Goal: Transaction & Acquisition: Purchase product/service

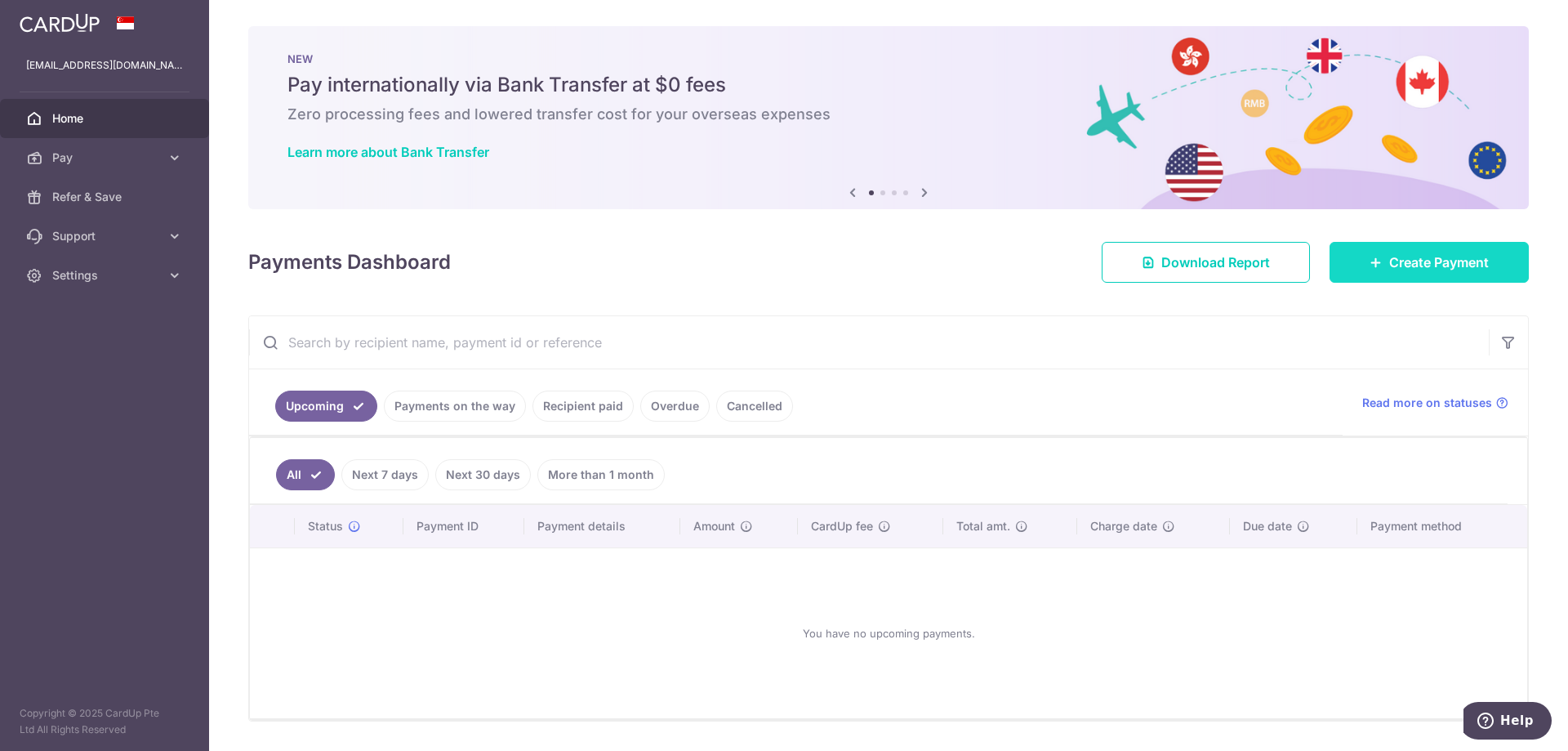
drag, startPoint x: 0, startPoint y: 0, endPoint x: 1387, endPoint y: 262, distance: 1411.5
click at [1390, 262] on span "Create Payment" at bounding box center [1439, 262] width 100 height 19
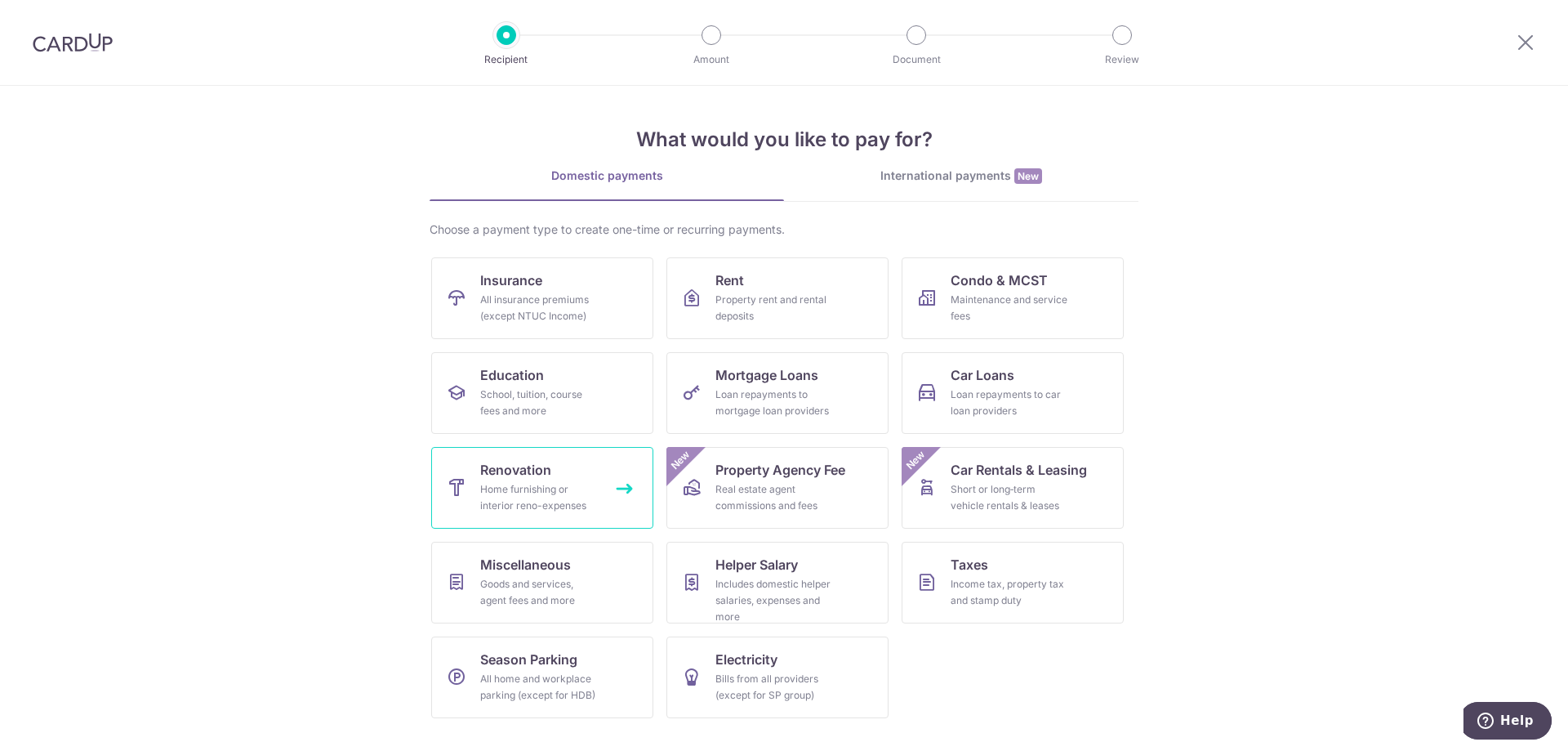
click at [531, 474] on span "Renovation" at bounding box center [515, 469] width 71 height 19
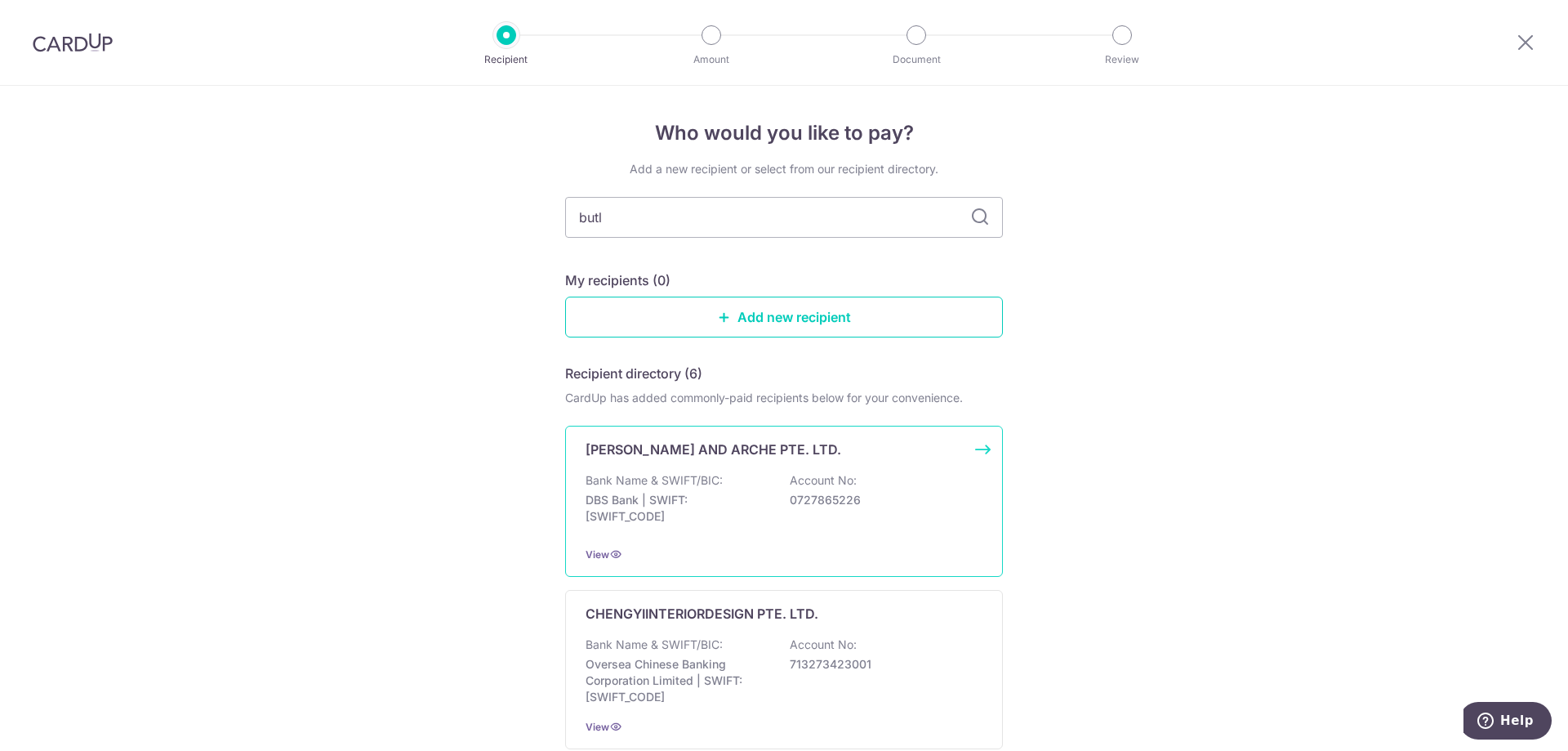
type input "butle"
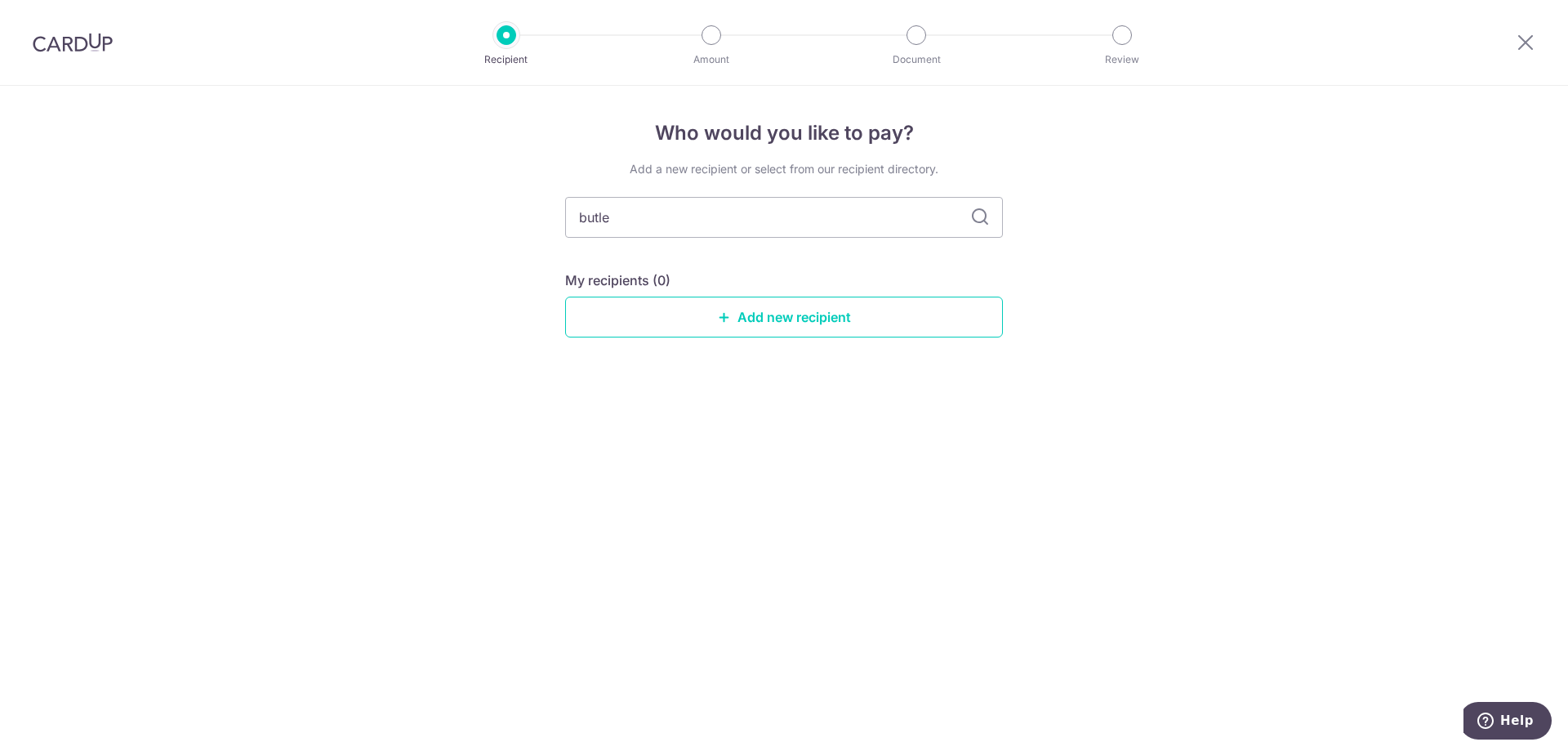
type input "butler"
click at [986, 220] on icon at bounding box center [980, 217] width 19 height 19
click at [981, 220] on icon at bounding box center [980, 217] width 19 height 19
click at [875, 321] on link "Add new recipient" at bounding box center [784, 316] width 437 height 41
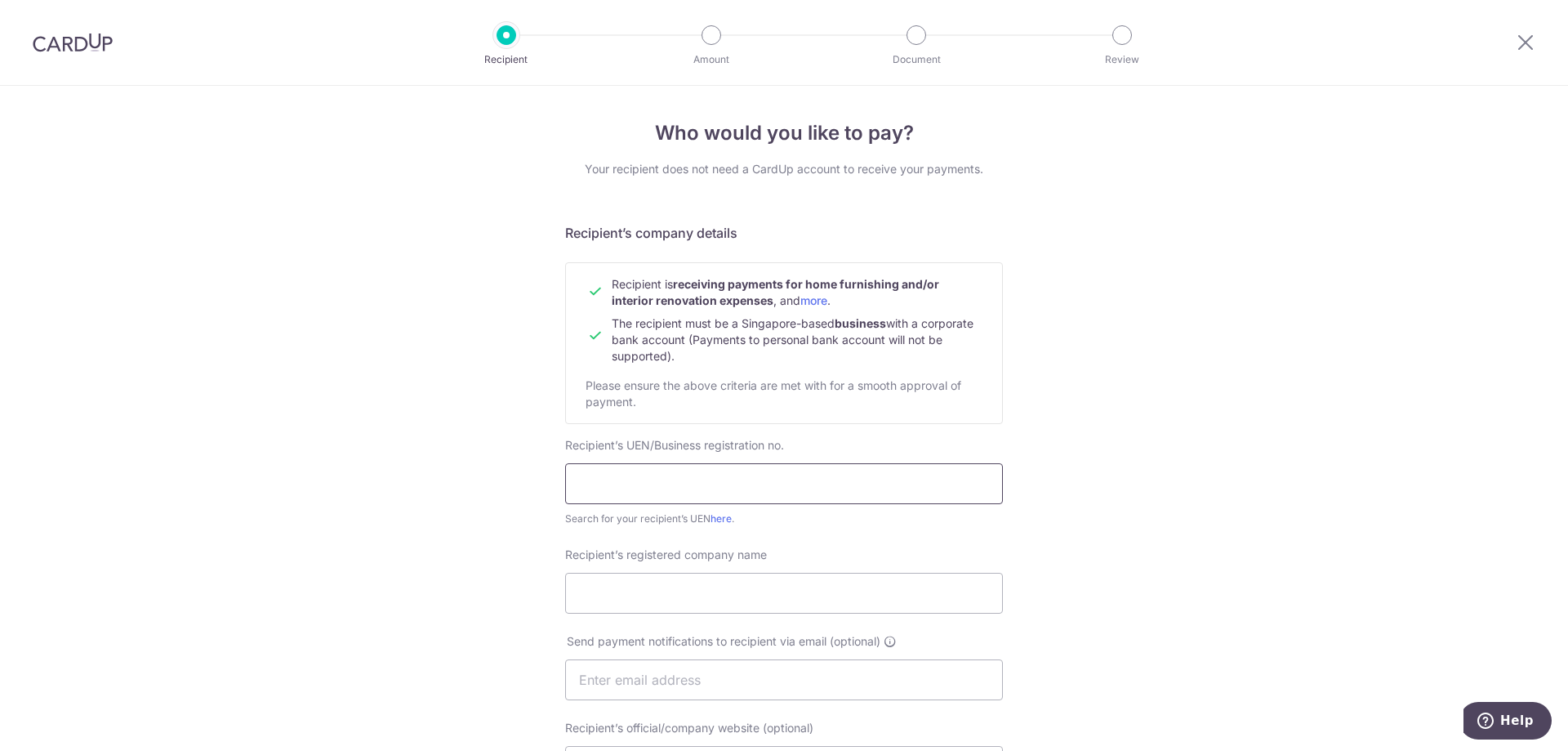
click at [767, 480] on input "text" at bounding box center [784, 484] width 437 height 41
paste input "201539820E"
type input "201539820E"
click at [696, 608] on input "Recipient’s registered company name" at bounding box center [784, 593] width 437 height 41
type input "Butler Interior Pte Ltd"
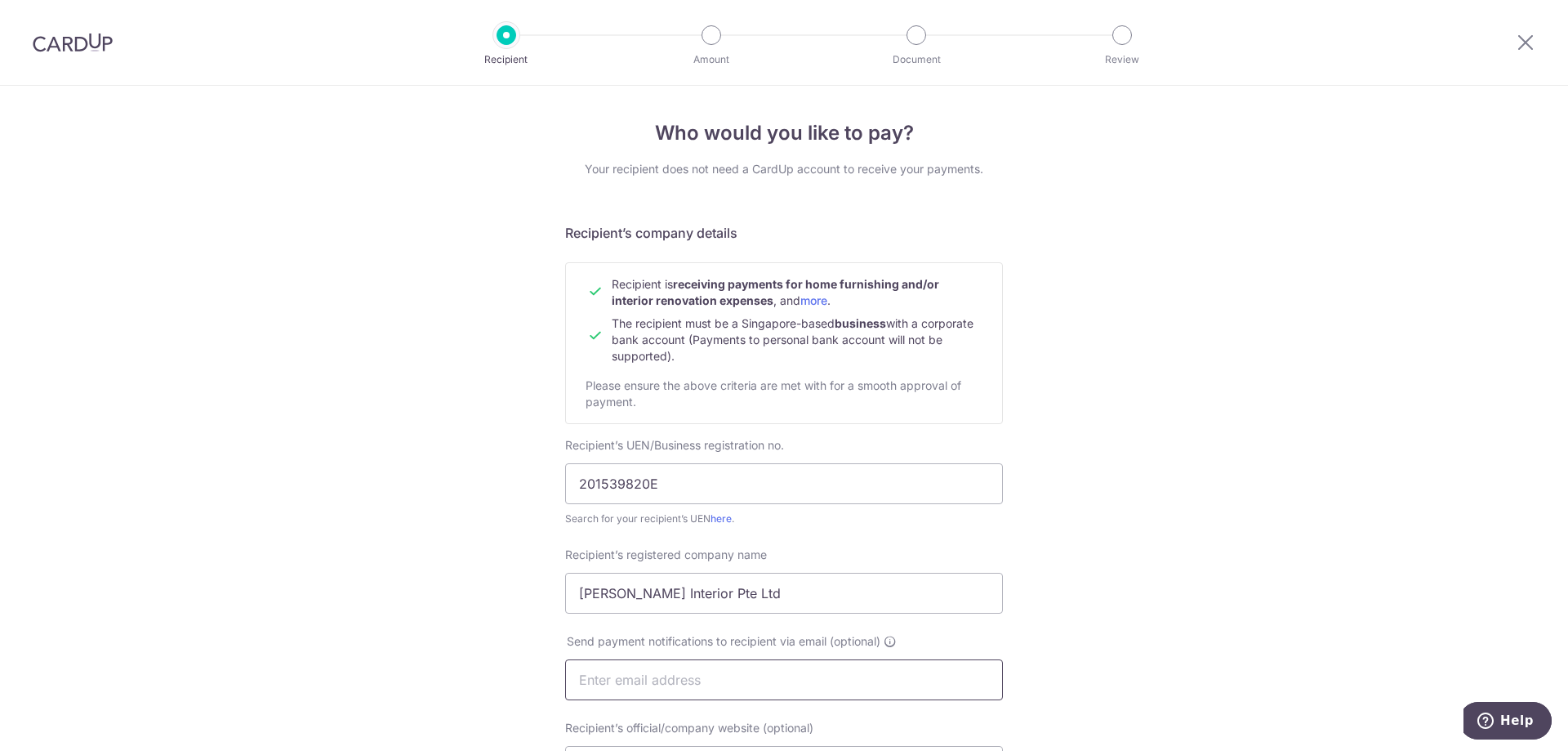
click at [694, 677] on input "text" at bounding box center [784, 679] width 437 height 41
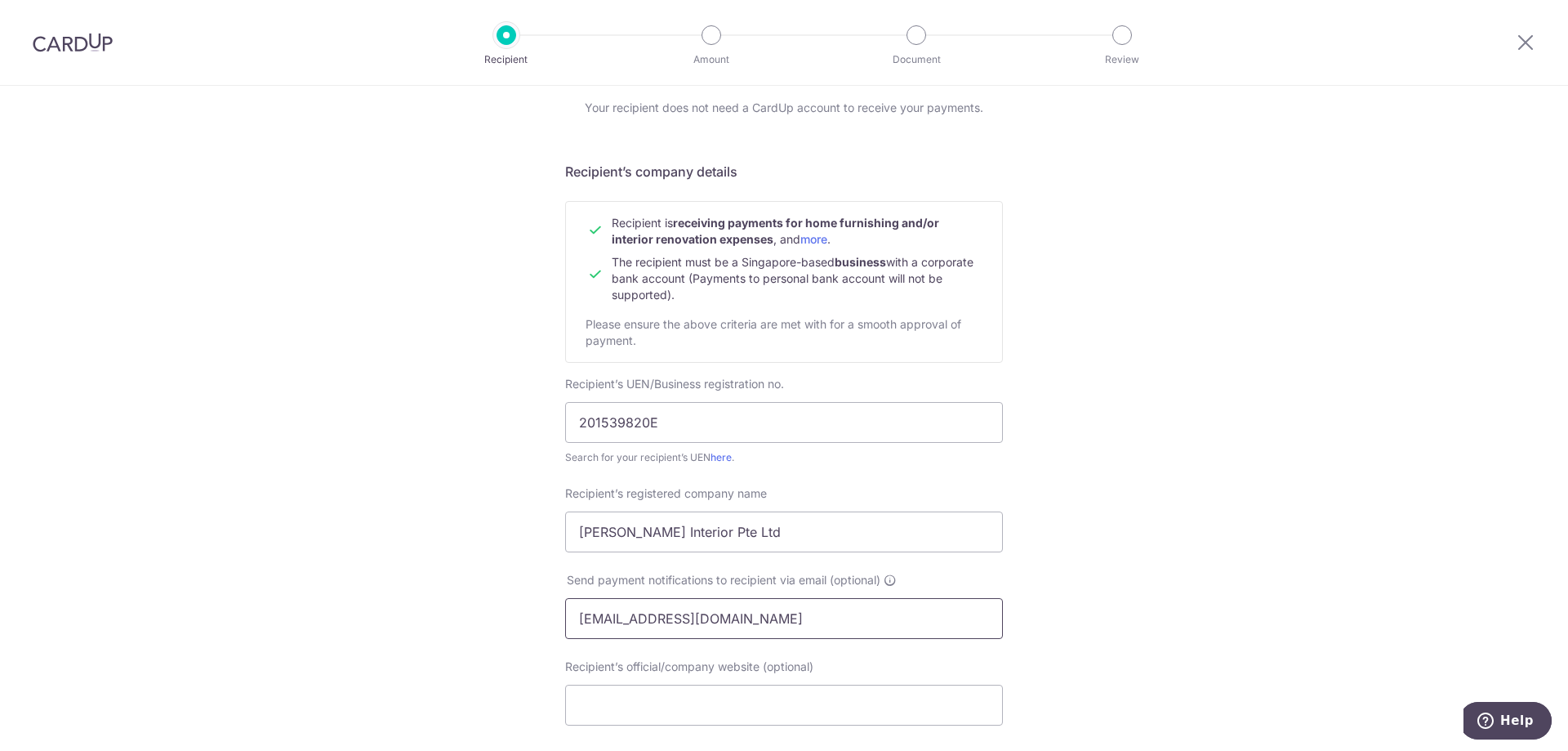
scroll to position [81, 0]
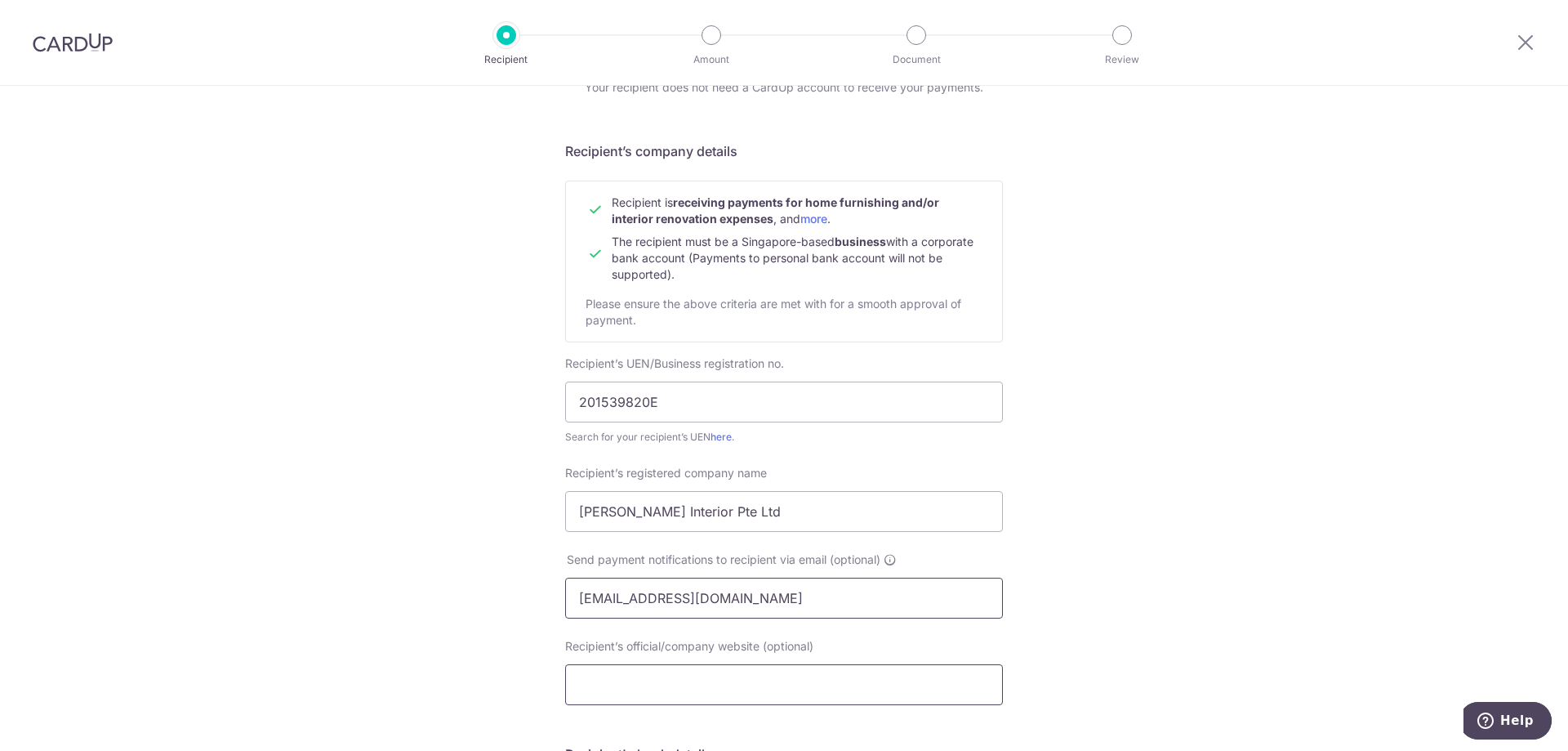
type input "ng.lydiawr@gmail.com"
click at [659, 687] on input "Recipient’s official/company website (optional)" at bounding box center [784, 684] width 437 height 41
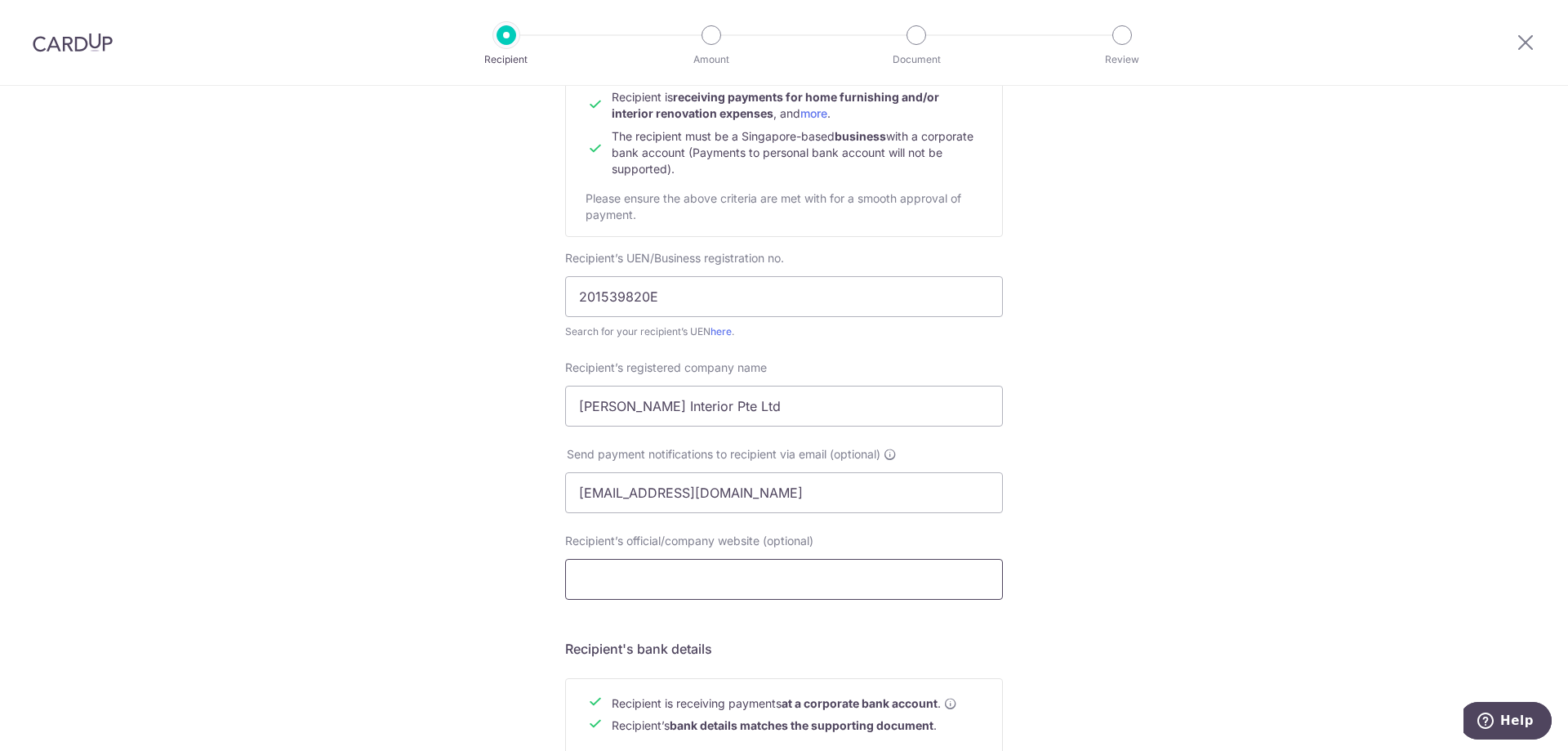
scroll to position [245, 0]
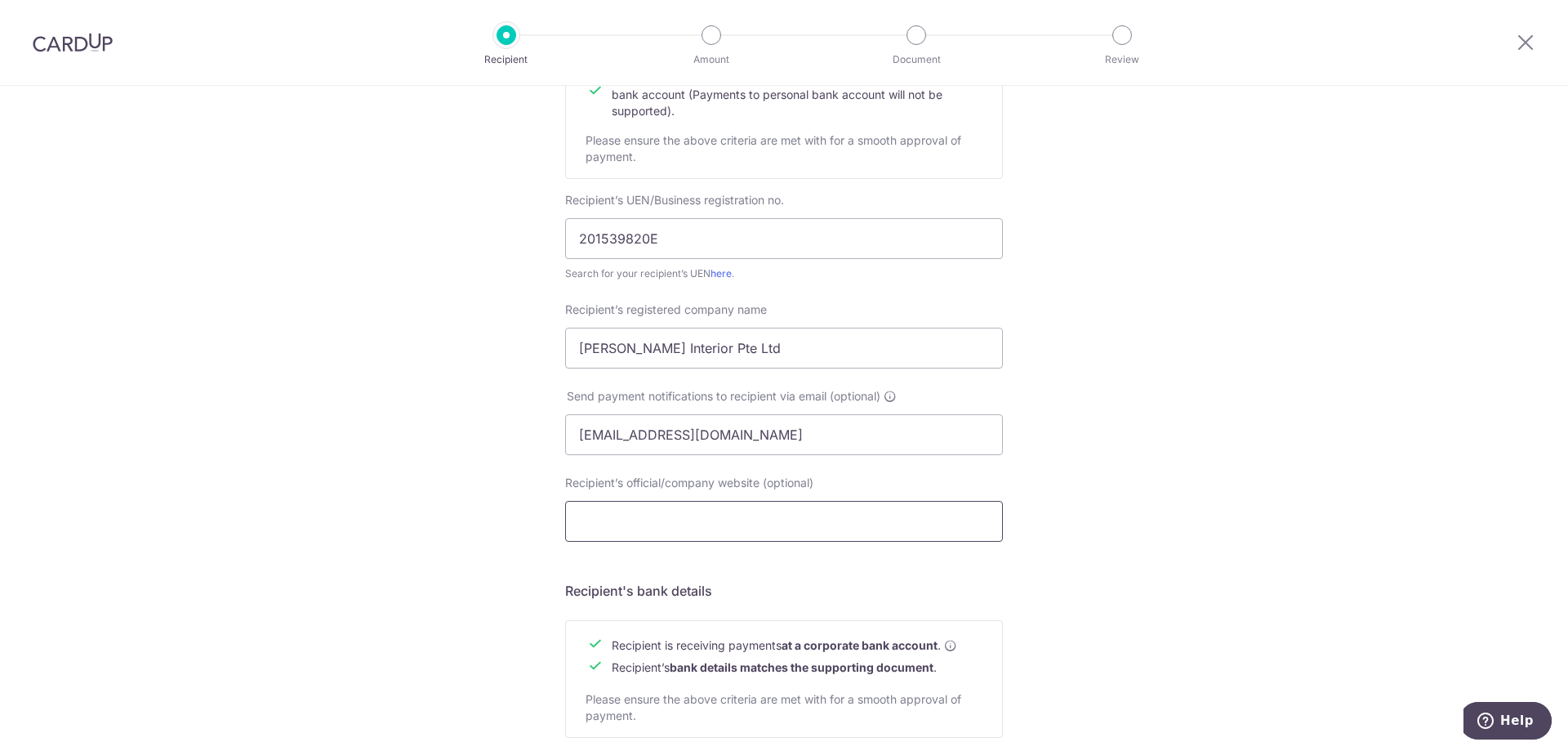
click at [635, 518] on input "Recipient’s official/company website (optional)" at bounding box center [784, 521] width 437 height 41
paste input "Alvanpeh@butlerinterior.com"
type input "Alvanpeh@butlerinterior.com"
click at [465, 606] on div "Who would you like to pay? Your recipient does not need a CardUp account to rec…" at bounding box center [784, 454] width 1568 height 1228
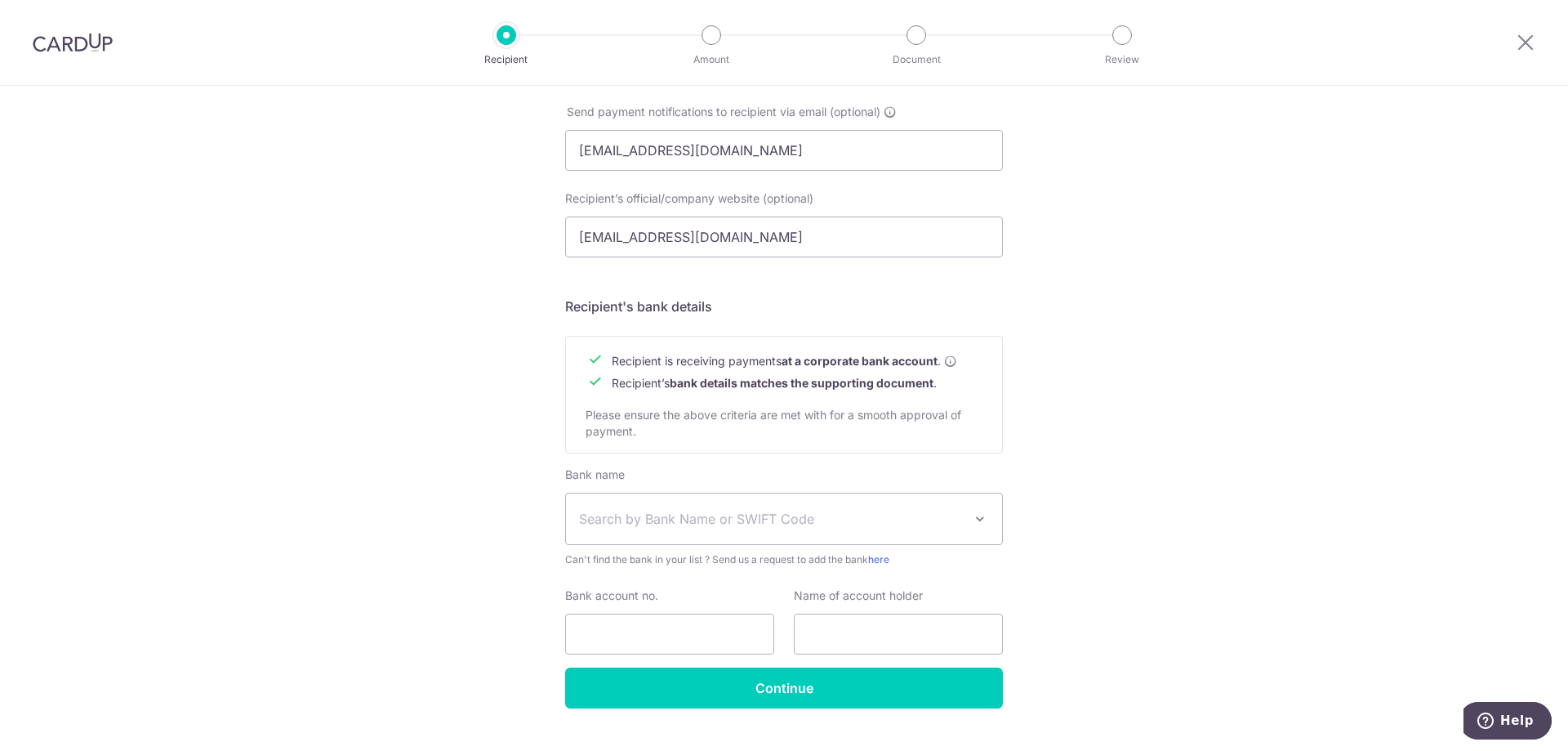
scroll to position [564, 0]
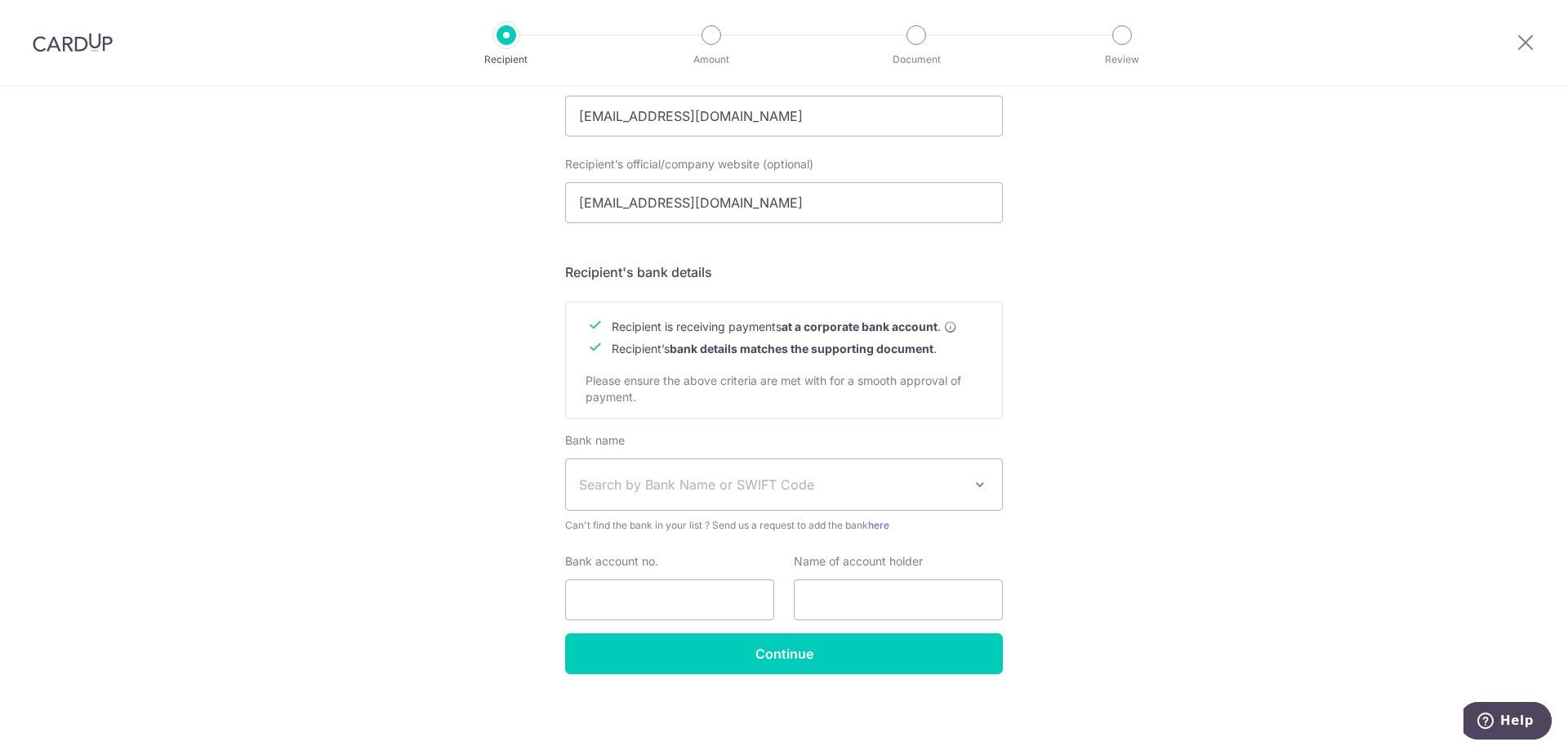
click at [628, 484] on span "Search by Bank Name or SWIFT Code" at bounding box center [770, 484] width 384 height 19
click at [658, 484] on span "Search by Bank Name or SWIFT Code" at bounding box center [770, 484] width 384 height 19
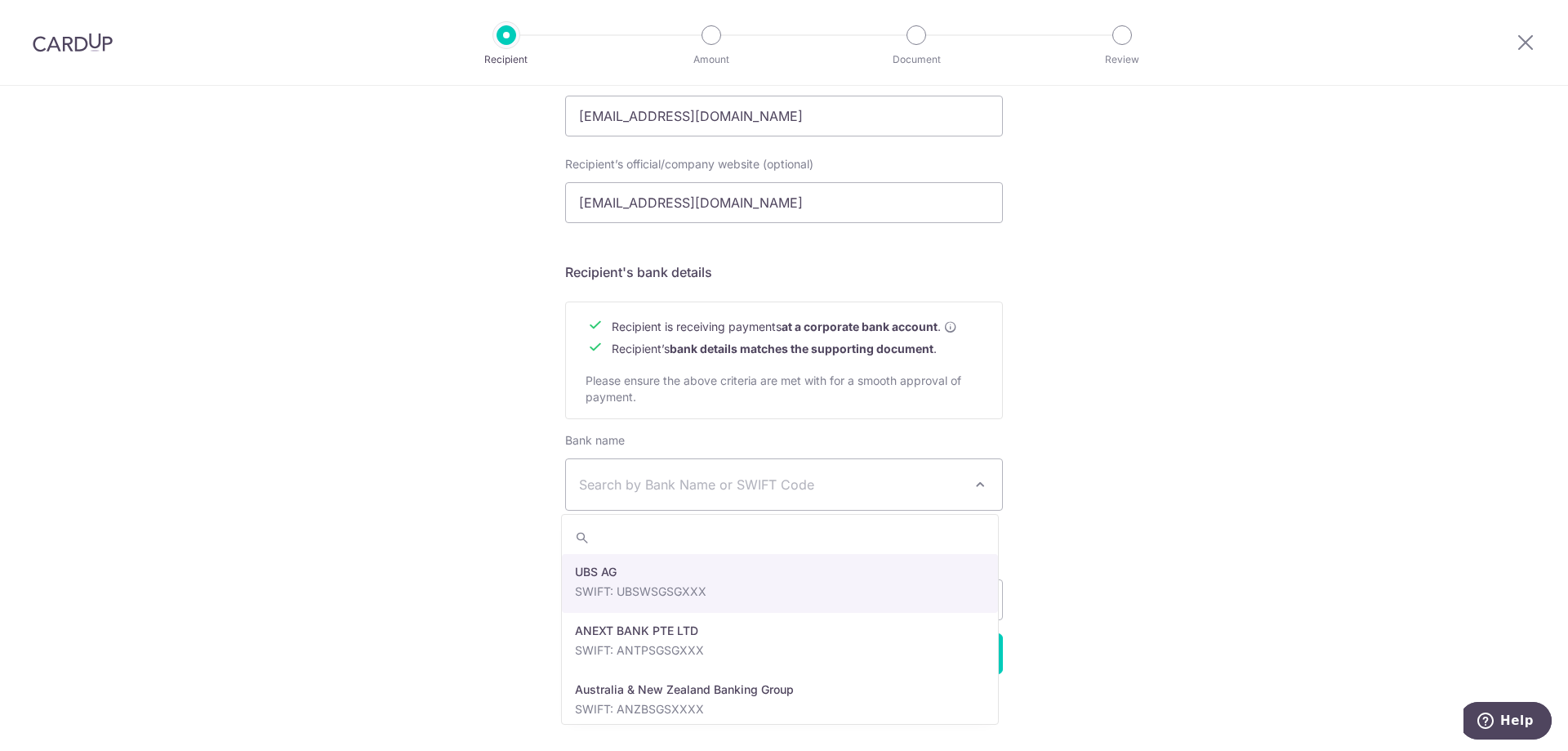
click at [631, 474] on span "Search by Bank Name or SWIFT Code" at bounding box center [784, 484] width 437 height 50
click at [555, 483] on div "Who would you like to pay? Your recipient does not need a CardUp account to rec…" at bounding box center [784, 135] width 1568 height 1228
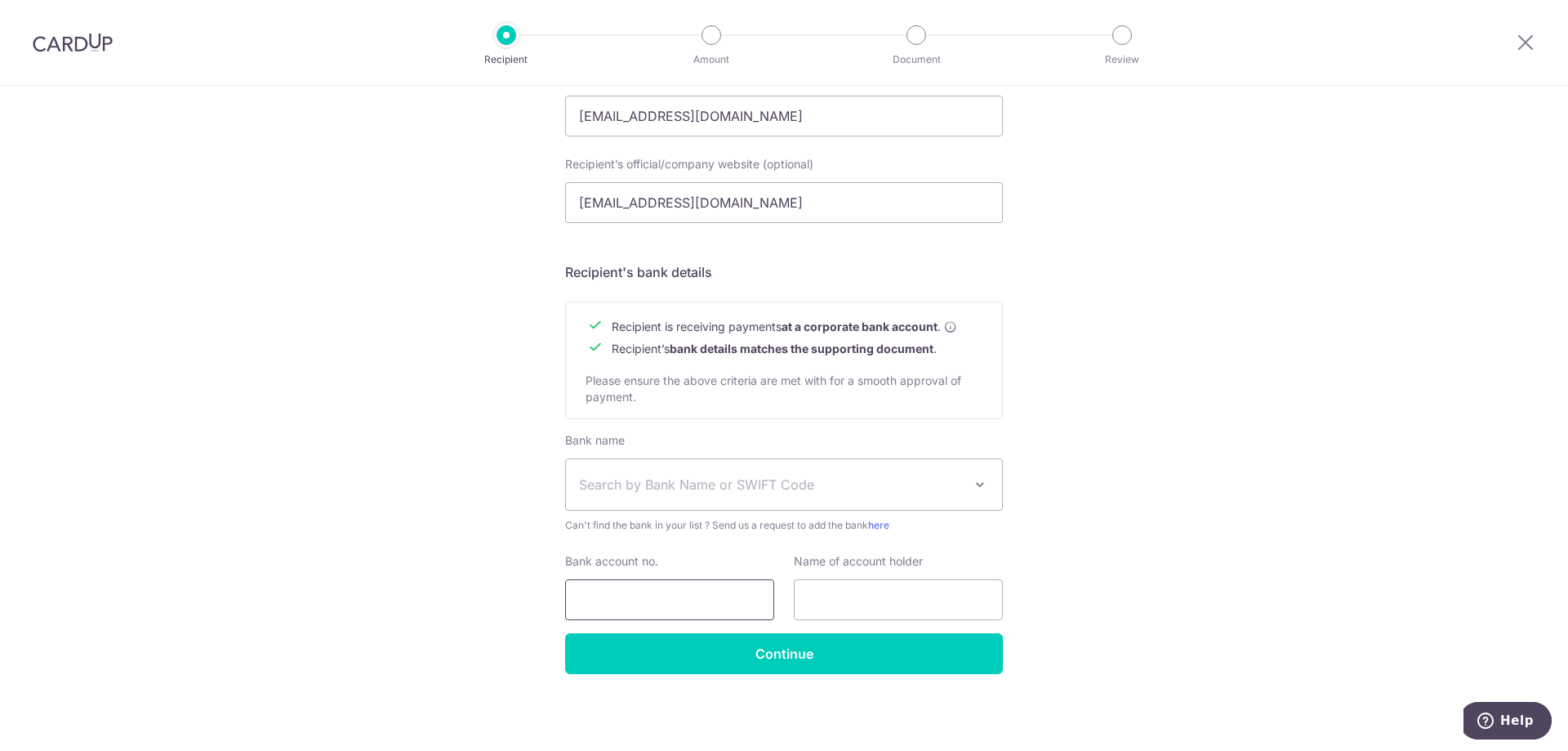
click at [659, 588] on input "Bank account no." at bounding box center [670, 599] width 209 height 41
paste input "OCBC Current 707 025987 001"
click at [667, 596] on input "OCBC Current 707 025987 001" at bounding box center [670, 599] width 209 height 41
click at [657, 595] on input "OCBC Current 707 025987 001" at bounding box center [670, 599] width 209 height 41
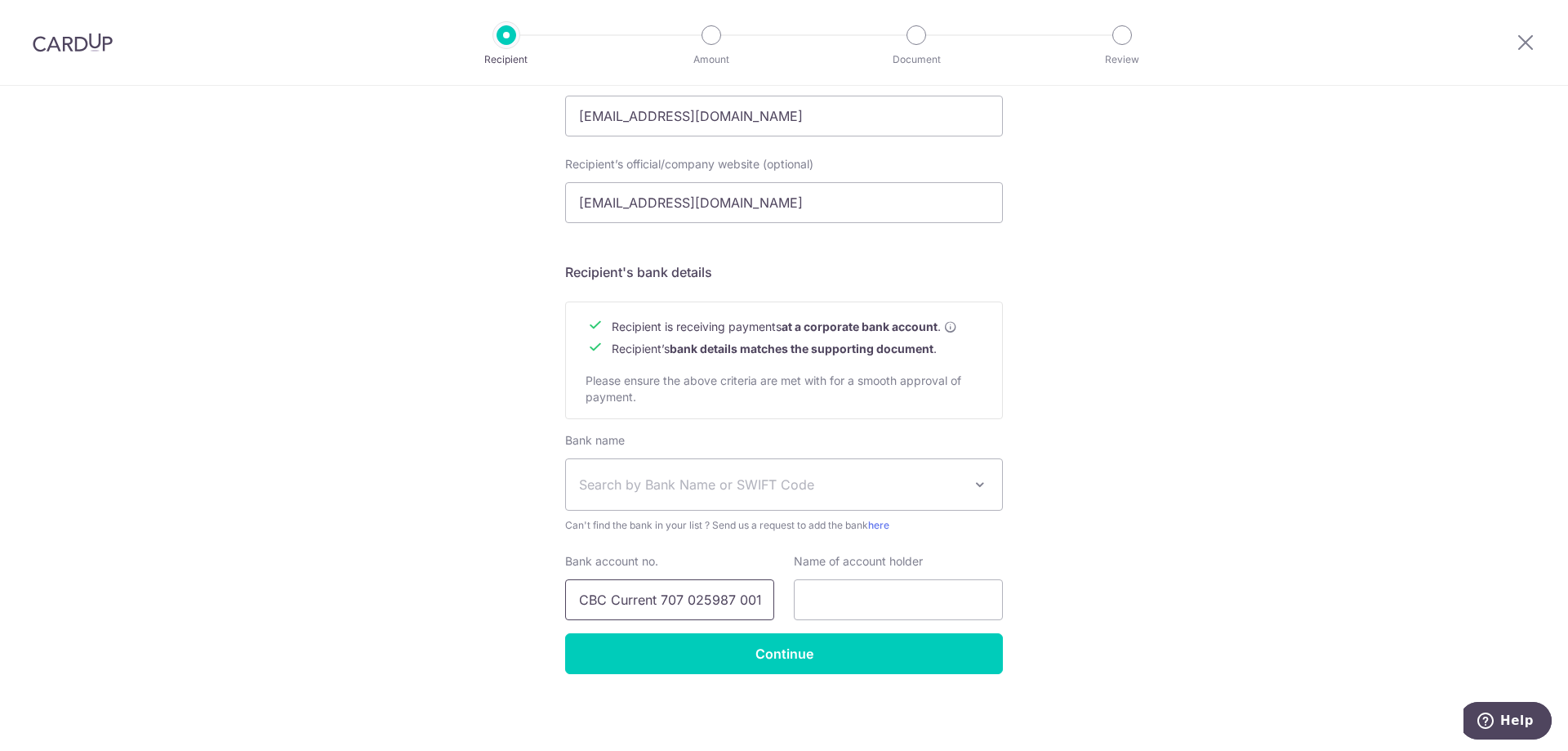
scroll to position [0, 0]
drag, startPoint x: 654, startPoint y: 594, endPoint x: 488, endPoint y: 569, distance: 167.9
click at [488, 569] on div "Who would you like to pay? Your recipient does not need a CardUp account to rec…" at bounding box center [784, 135] width 1568 height 1228
type input "707025987001"
click at [699, 484] on span "Search by Bank Name or SWIFT Code" at bounding box center [770, 484] width 384 height 19
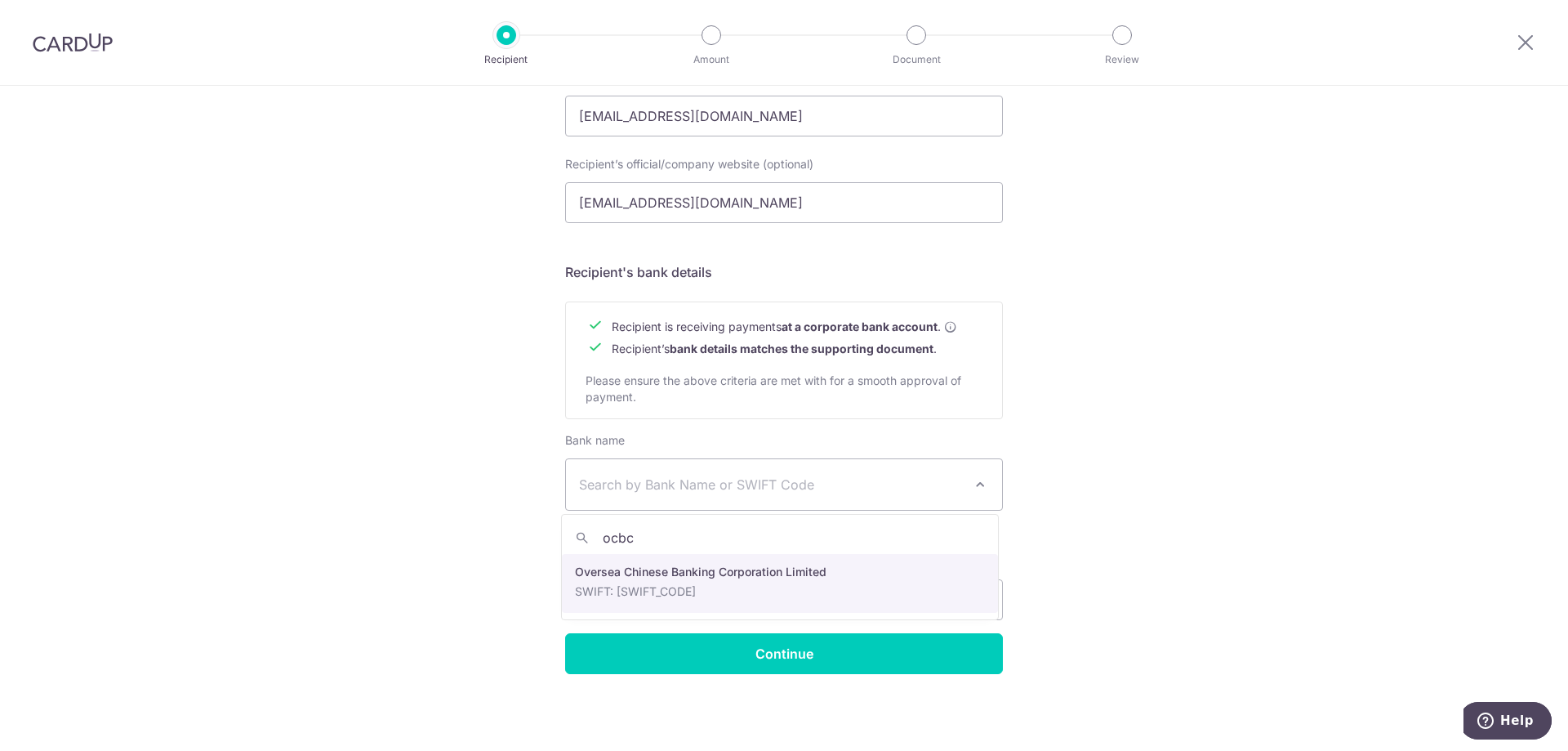
type input "ocbc"
select select "12"
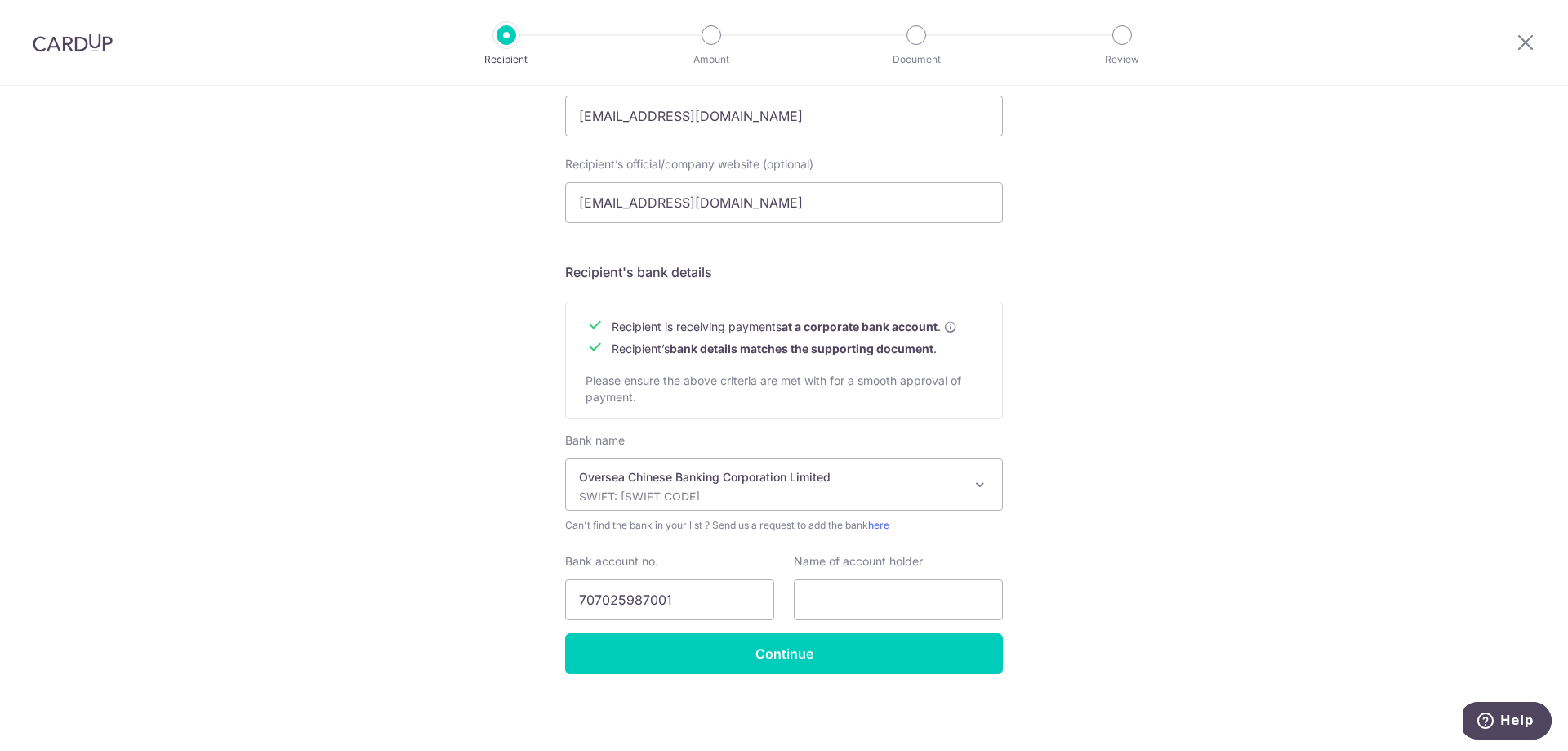
click at [526, 579] on div "Who would you like to pay? Your recipient does not need a CardUp account to rec…" at bounding box center [784, 135] width 1568 height 1228
click at [856, 588] on input "text" at bounding box center [898, 599] width 209 height 41
paste input "BUTLER INTERIOR PTE LTD"
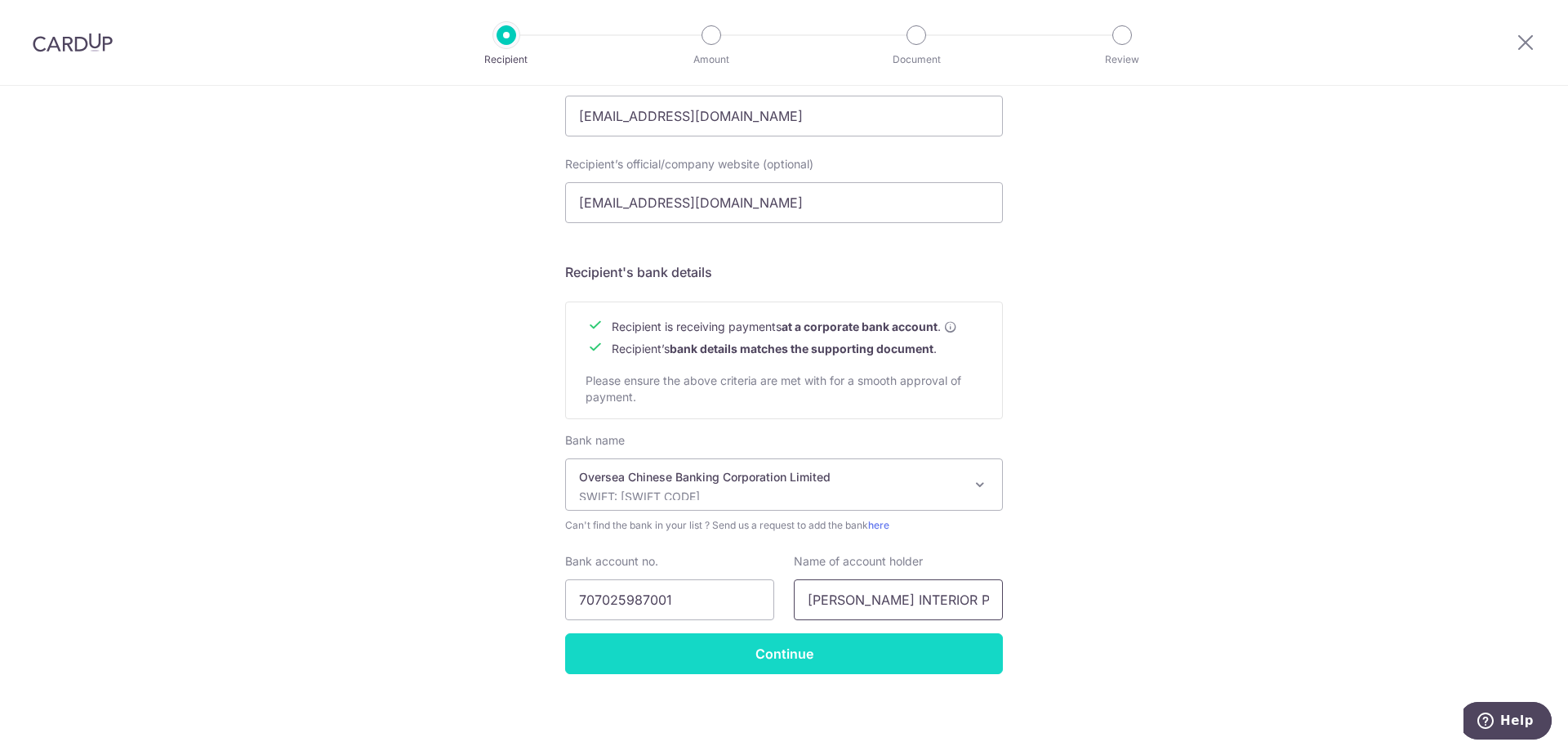
type input "BUTLER INTERIOR PTE LTD"
click at [809, 649] on input "Continue" at bounding box center [784, 653] width 437 height 41
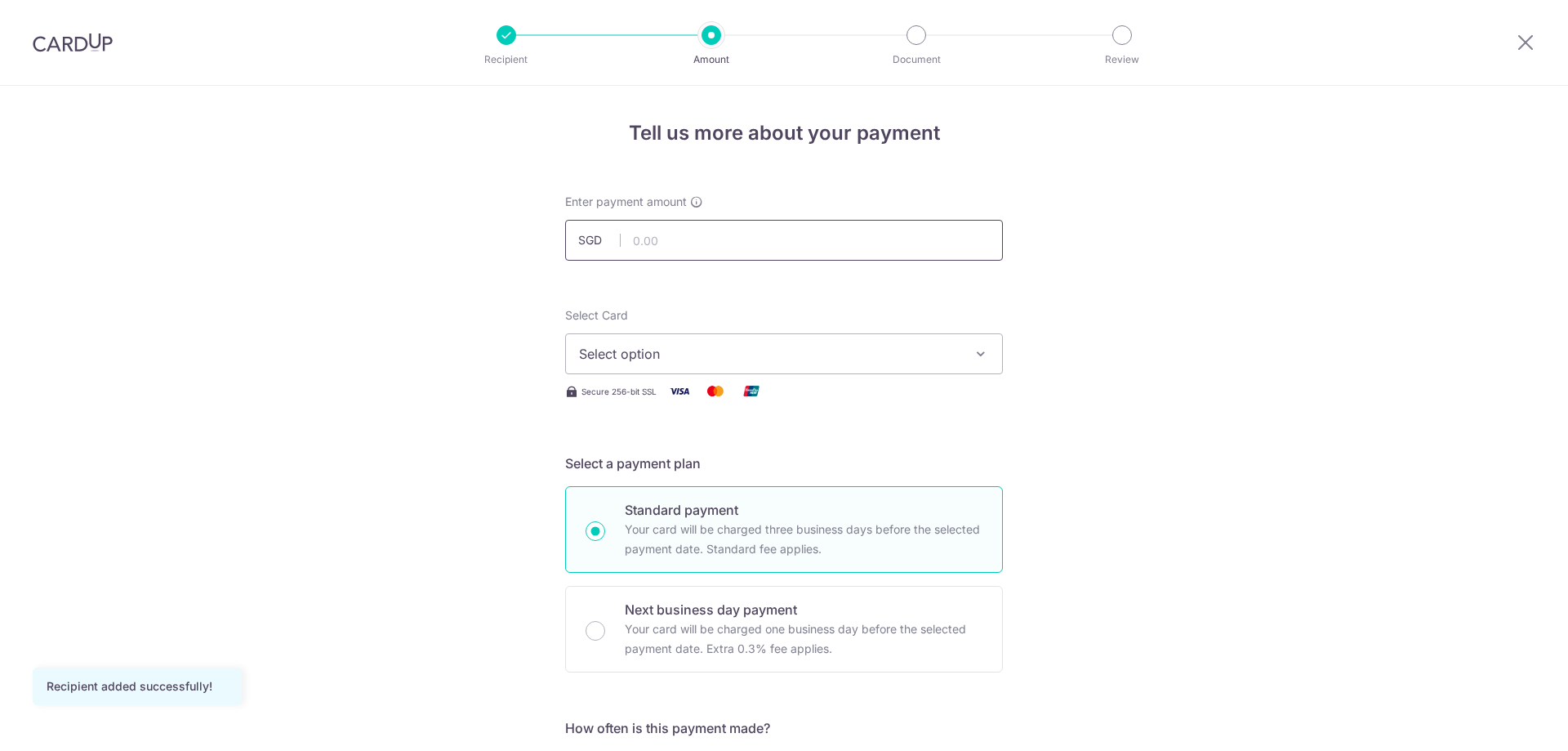
click at [820, 244] on input "text" at bounding box center [784, 240] width 437 height 41
click at [901, 242] on input "8,688.30" at bounding box center [784, 240] width 437 height 41
drag, startPoint x: 856, startPoint y: 234, endPoint x: 568, endPoint y: 244, distance: 288.2
click at [568, 245] on input "8,688.30" at bounding box center [784, 240] width 437 height 41
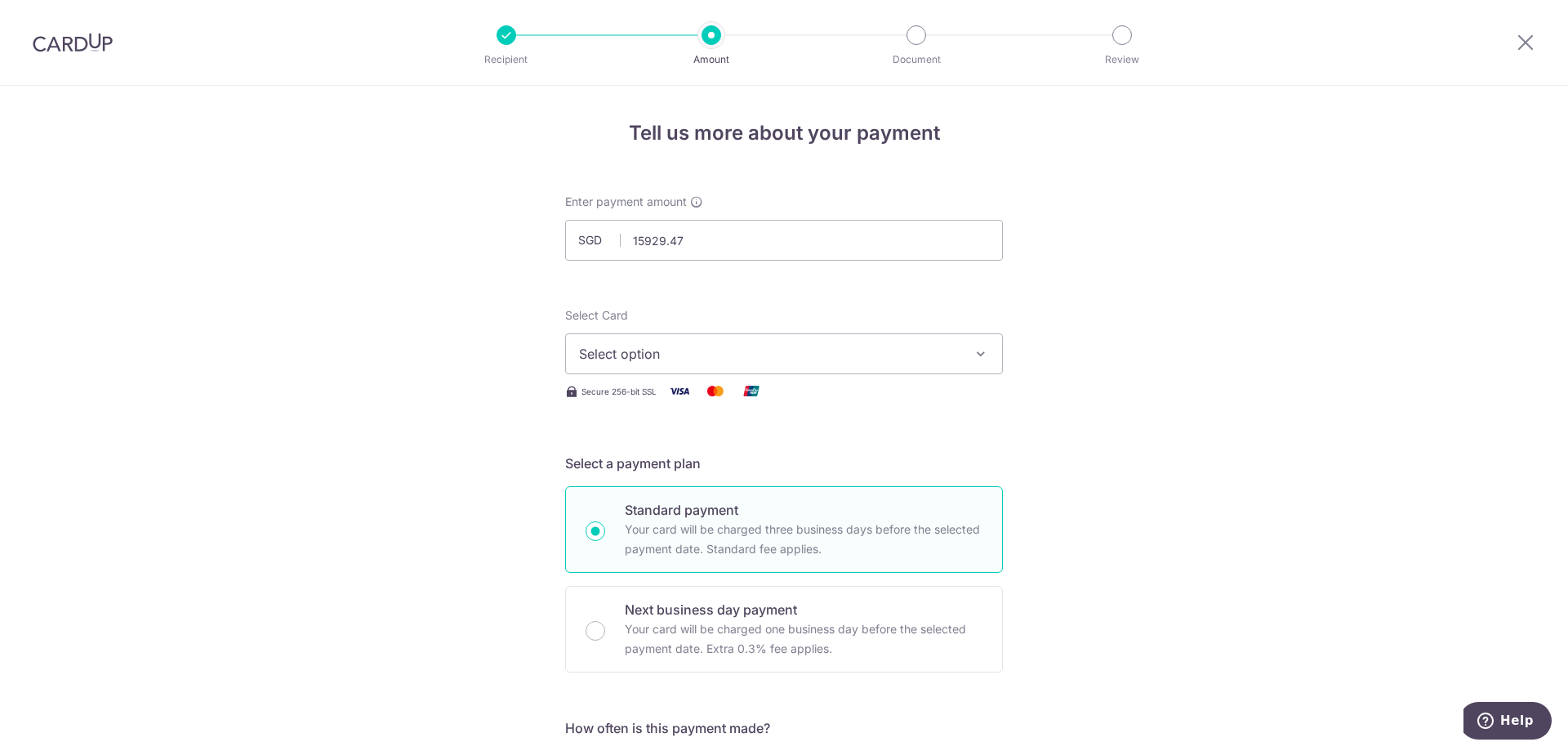
type input "15,929.47"
click at [674, 359] on span "Select option" at bounding box center [769, 353] width 380 height 19
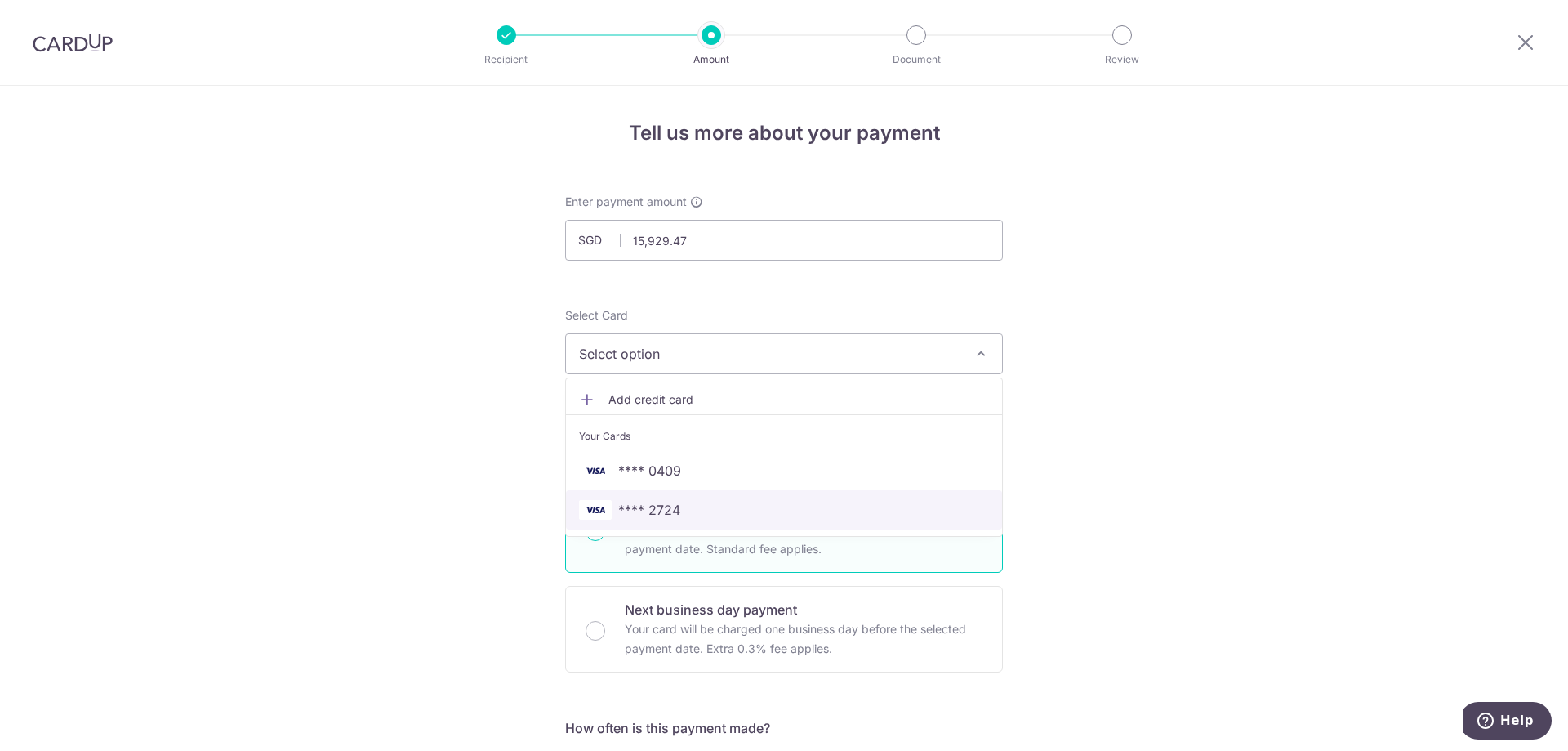
click at [665, 502] on span "**** 2724" at bounding box center [649, 510] width 62 height 19
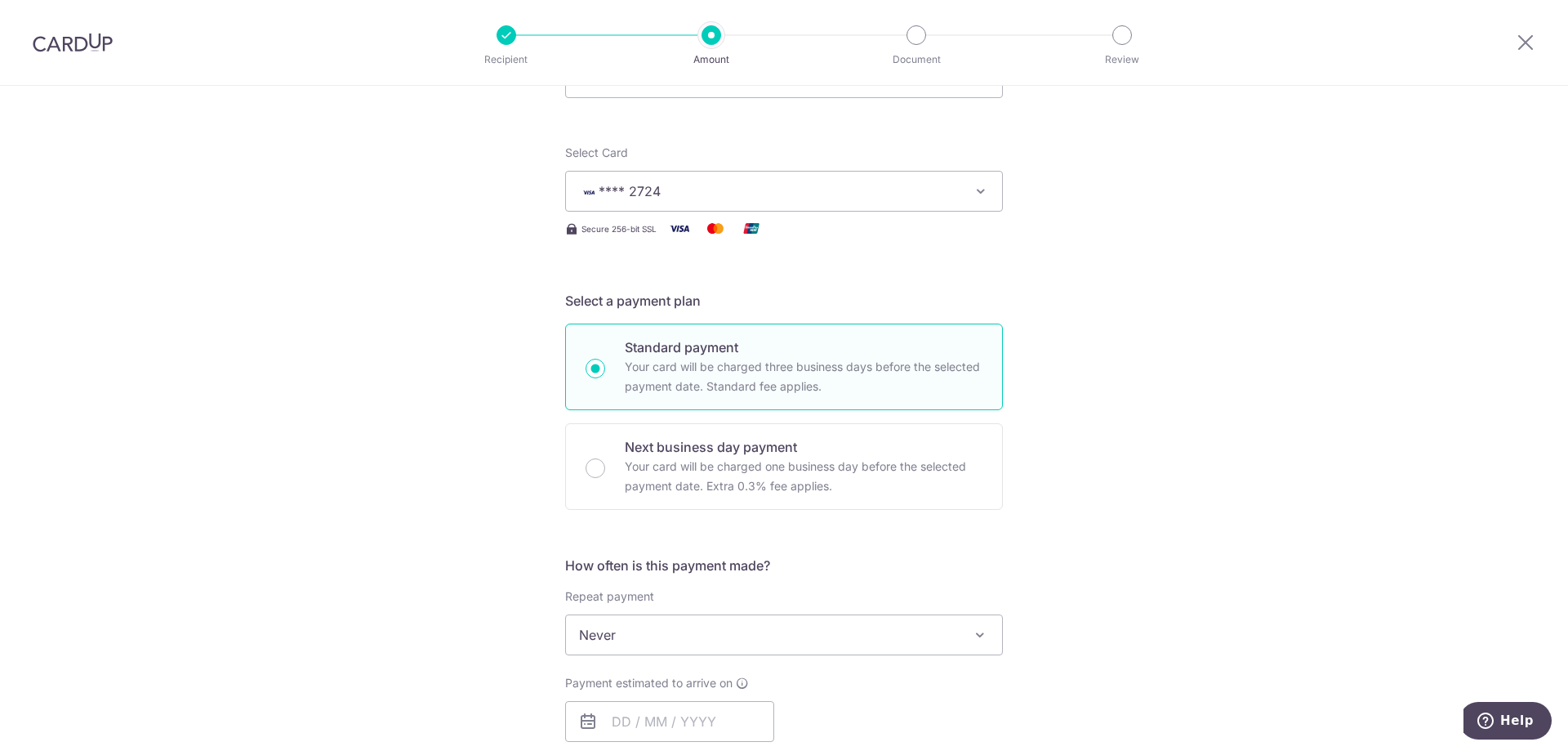
scroll to position [164, 0]
click at [665, 632] on span "Never" at bounding box center [784, 634] width 437 height 40
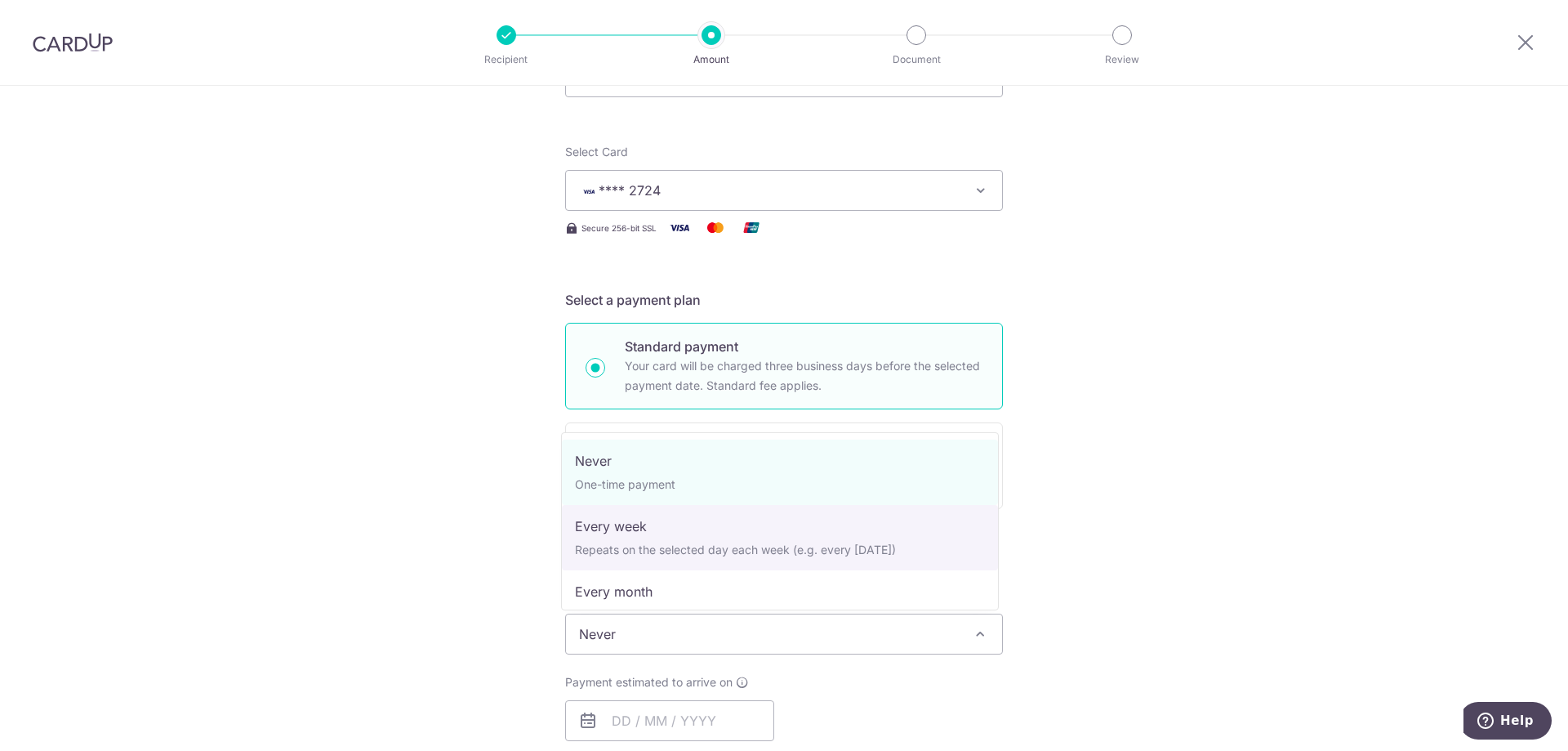
select select "2"
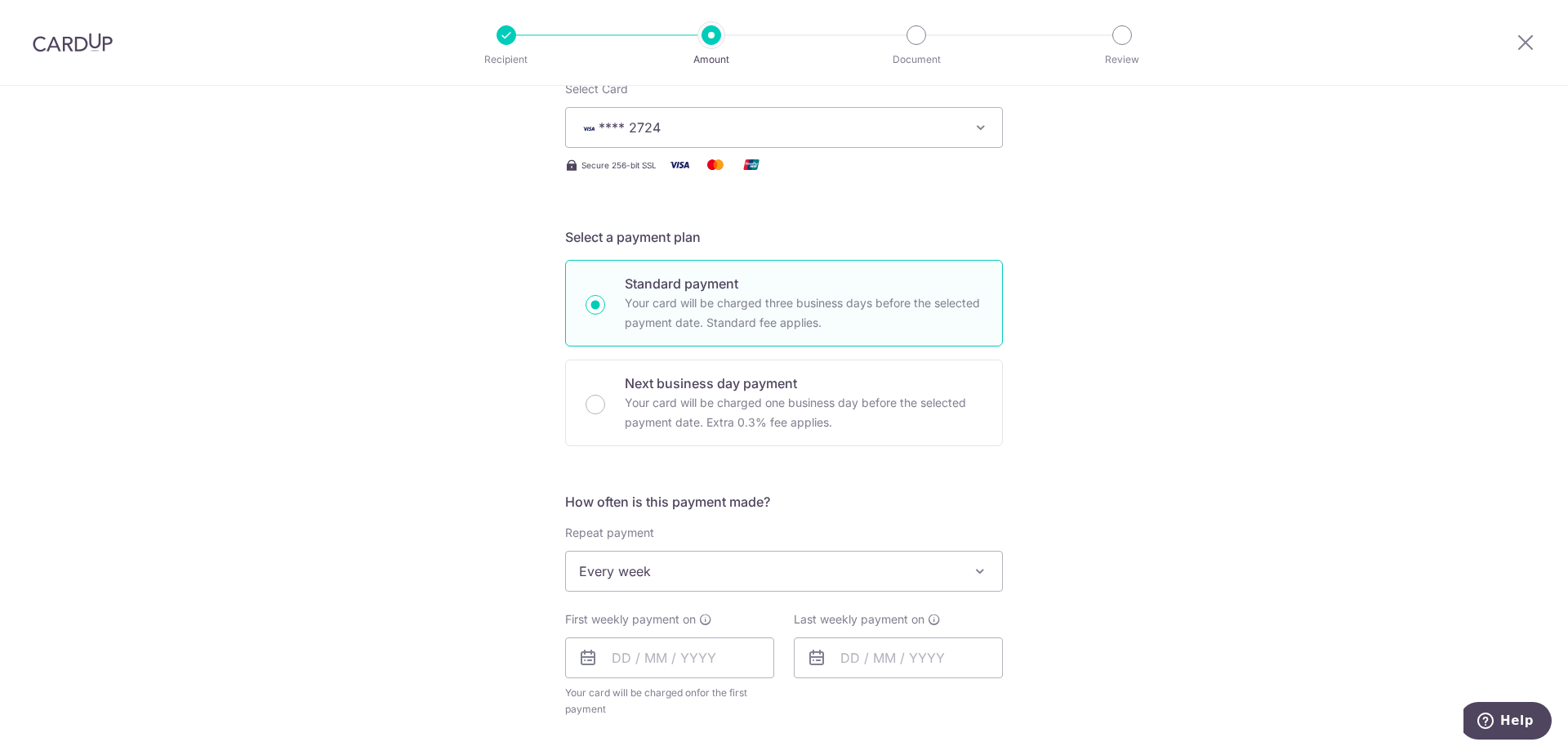
scroll to position [245, 0]
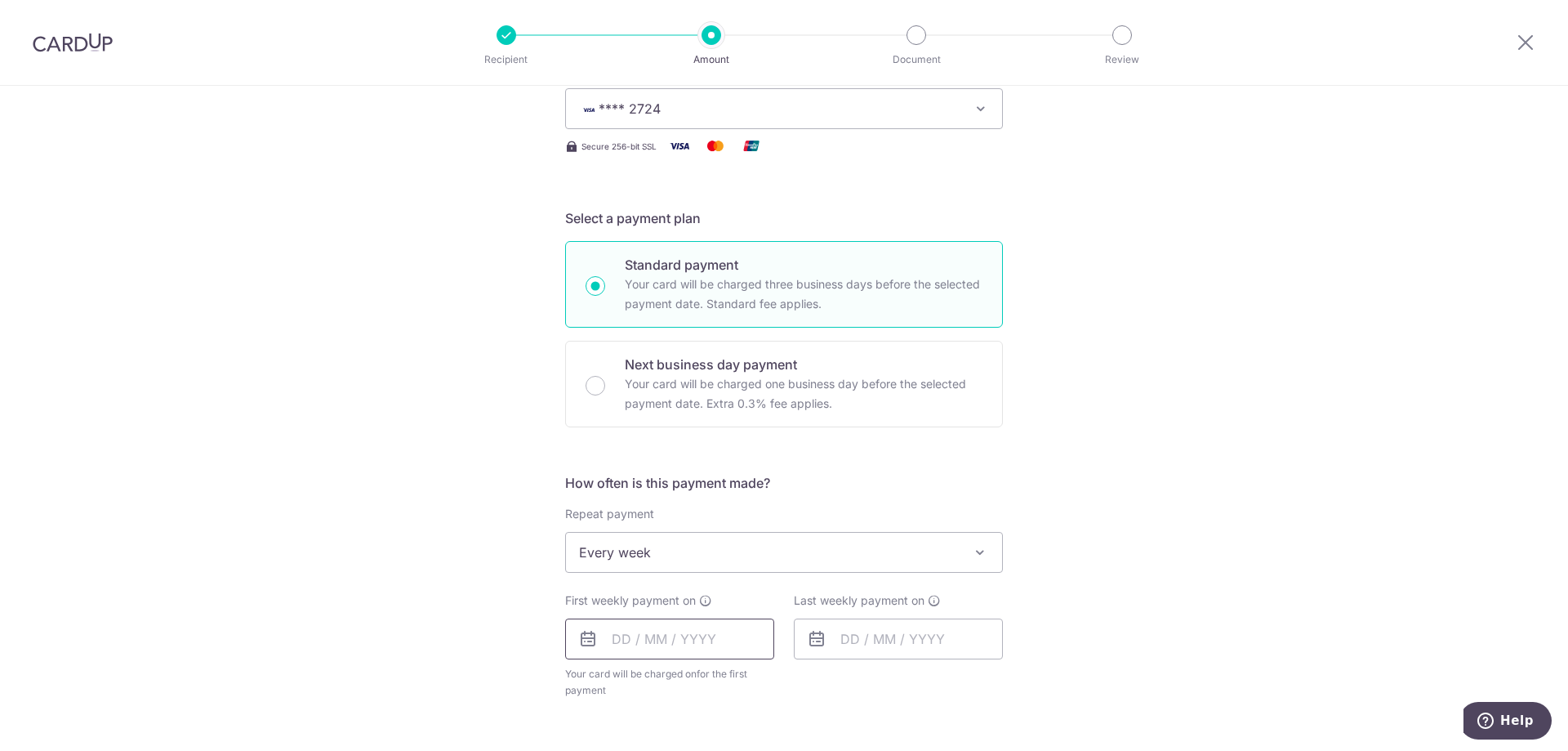
click at [615, 633] on input "text" at bounding box center [670, 639] width 209 height 41
click at [538, 584] on div "Tell us more about your payment Enter payment amount SGD 15,929.47 15929.47 Rec…" at bounding box center [784, 642] width 1568 height 1604
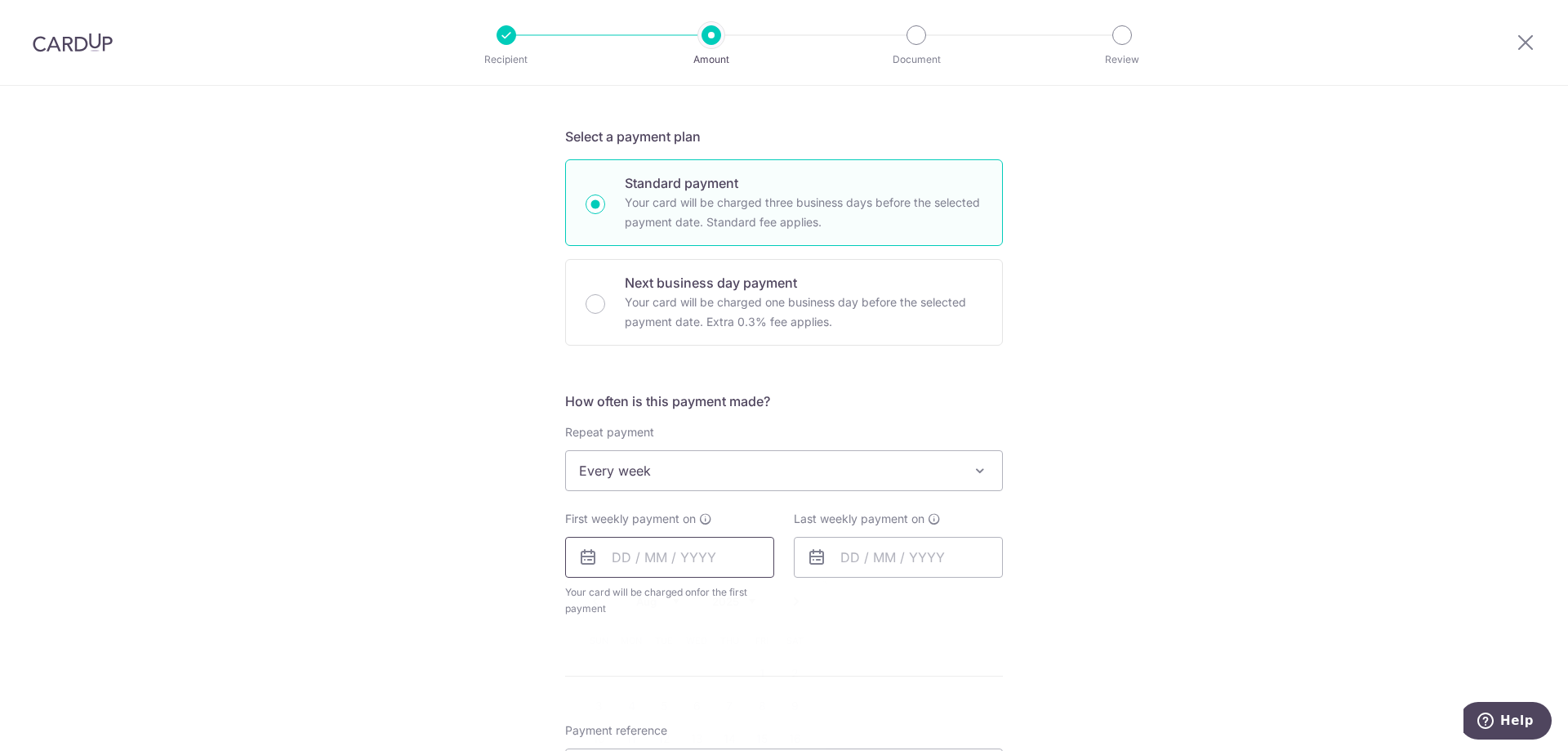
click at [746, 556] on input "text" at bounding box center [670, 556] width 209 height 41
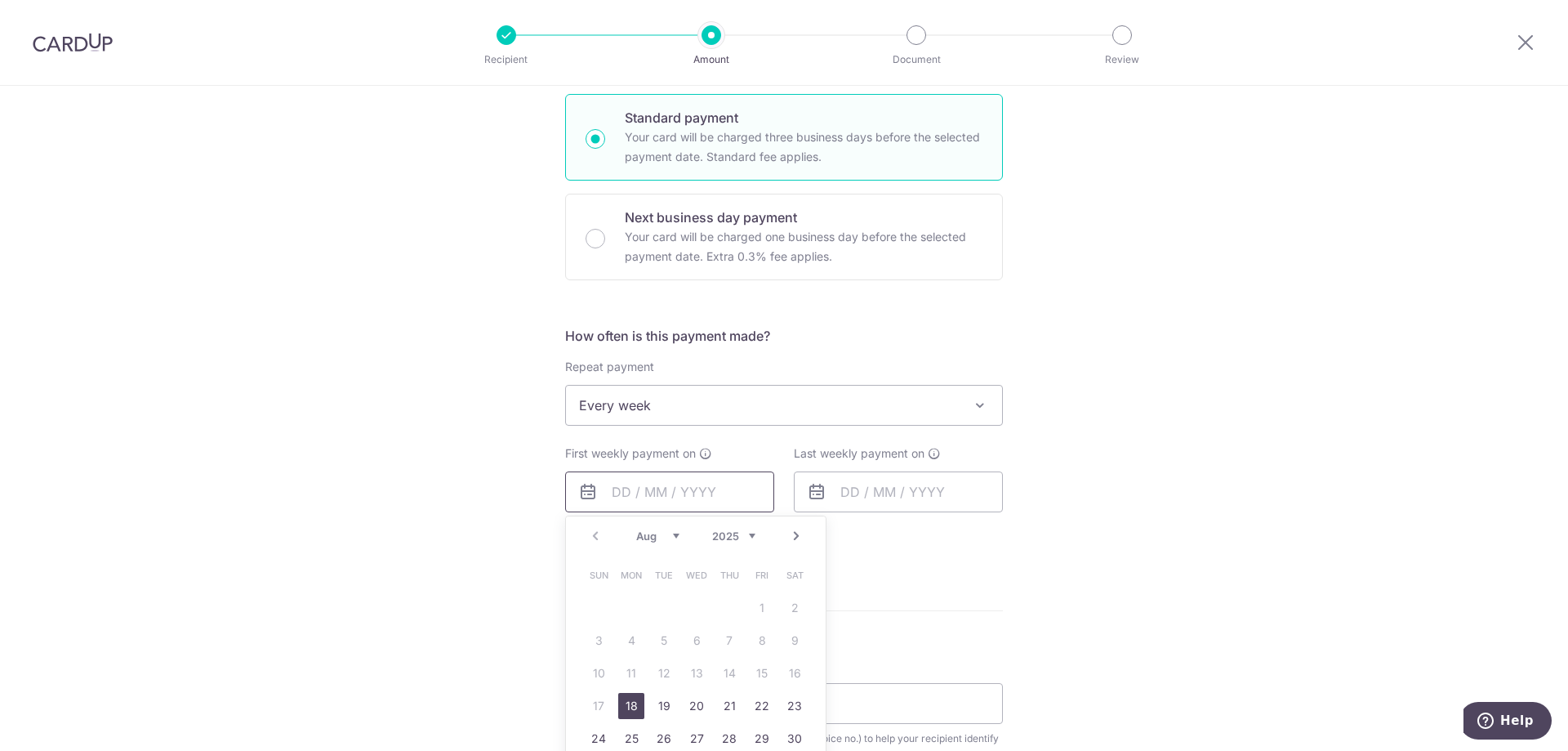
scroll to position [408, 0]
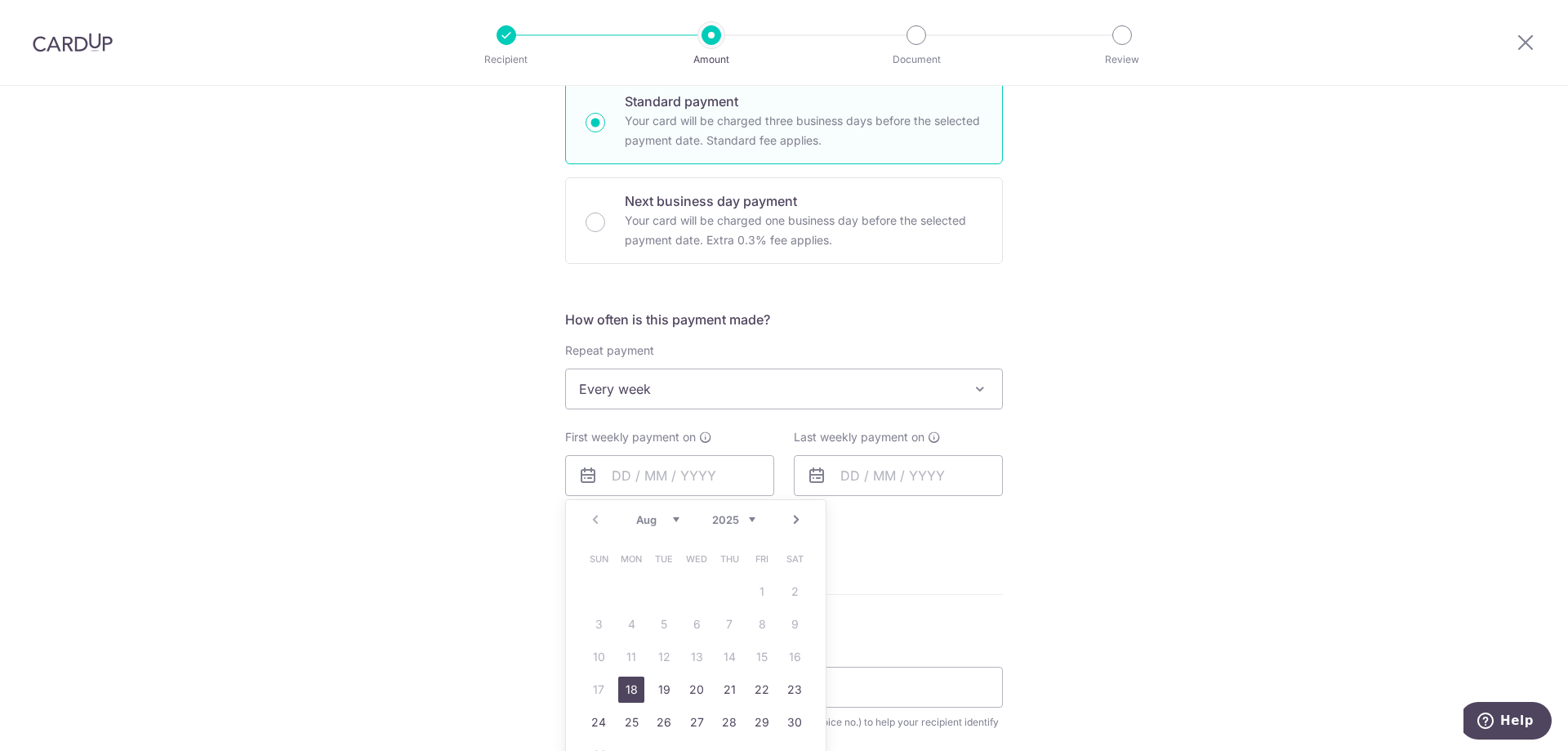
click at [625, 678] on link "18" at bounding box center [631, 689] width 26 height 26
type input "[DATE]"
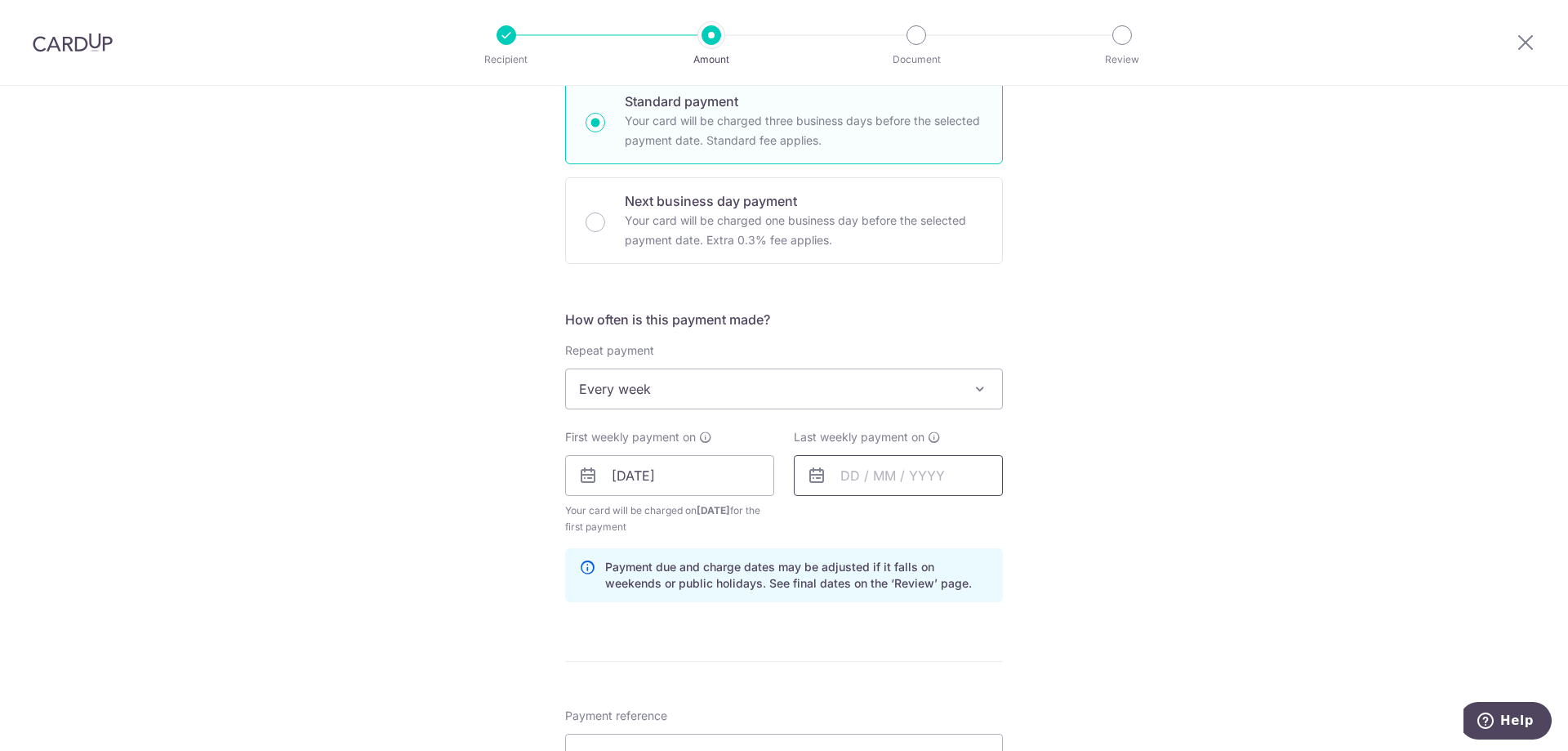
click at [916, 481] on input "text" at bounding box center [898, 475] width 209 height 41
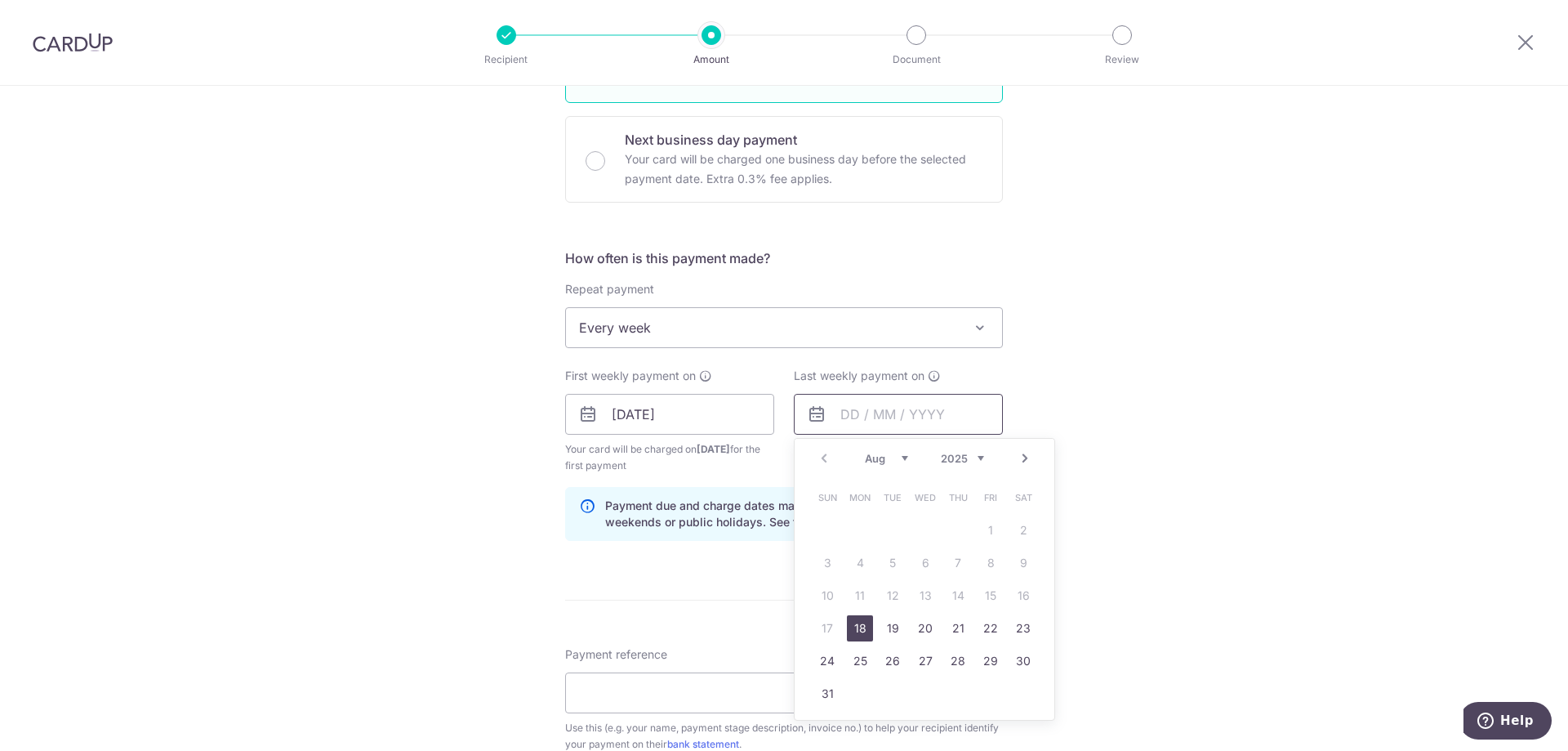
scroll to position [490, 0]
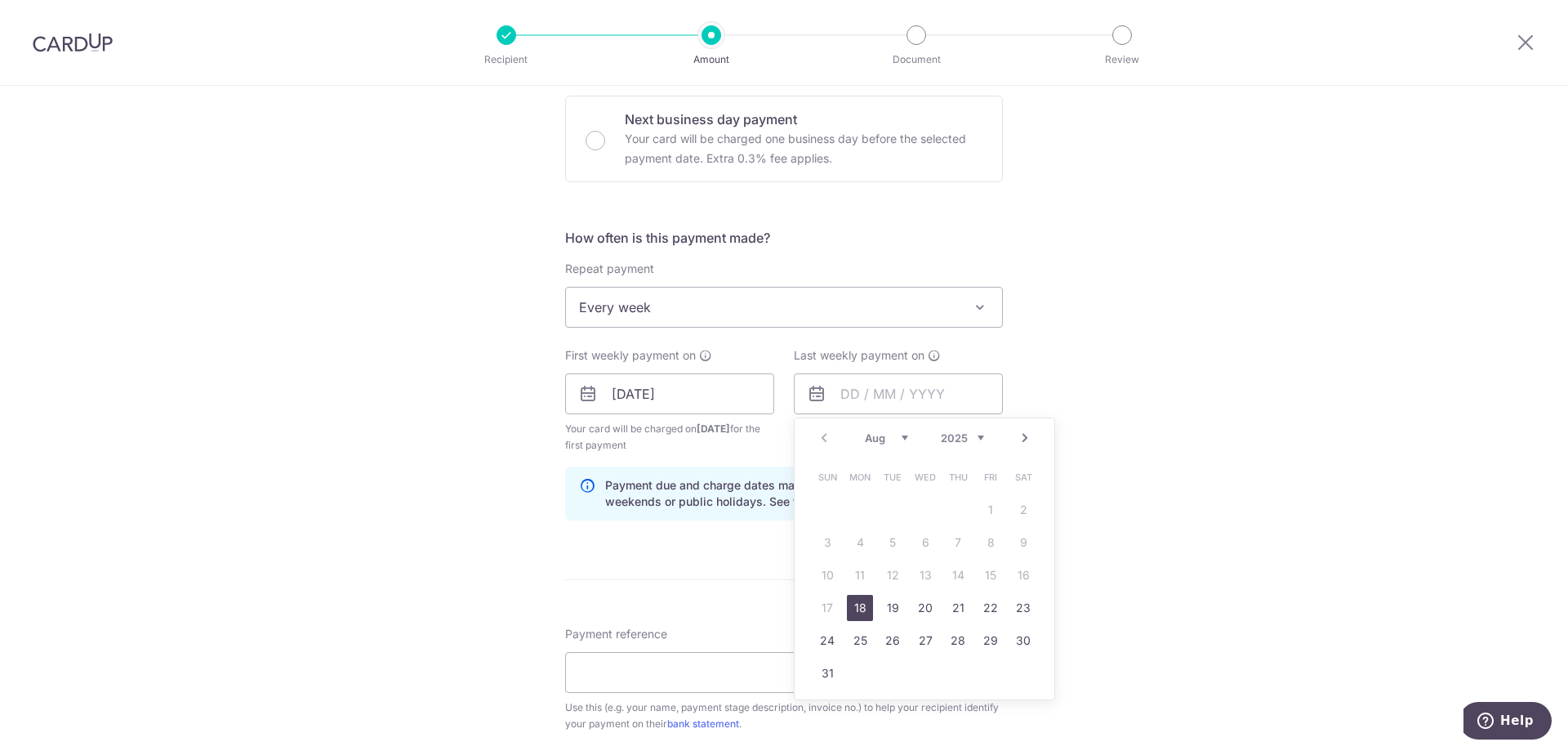
click at [1020, 439] on link "Next" at bounding box center [1025, 437] width 19 height 19
click at [856, 507] on link "1" at bounding box center [859, 509] width 26 height 26
type input "[DATE]"
click at [1086, 502] on div "Tell us more about your payment Enter payment amount SGD 15,929.47 15929.47 Rec…" at bounding box center [784, 431] width 1568 height 1670
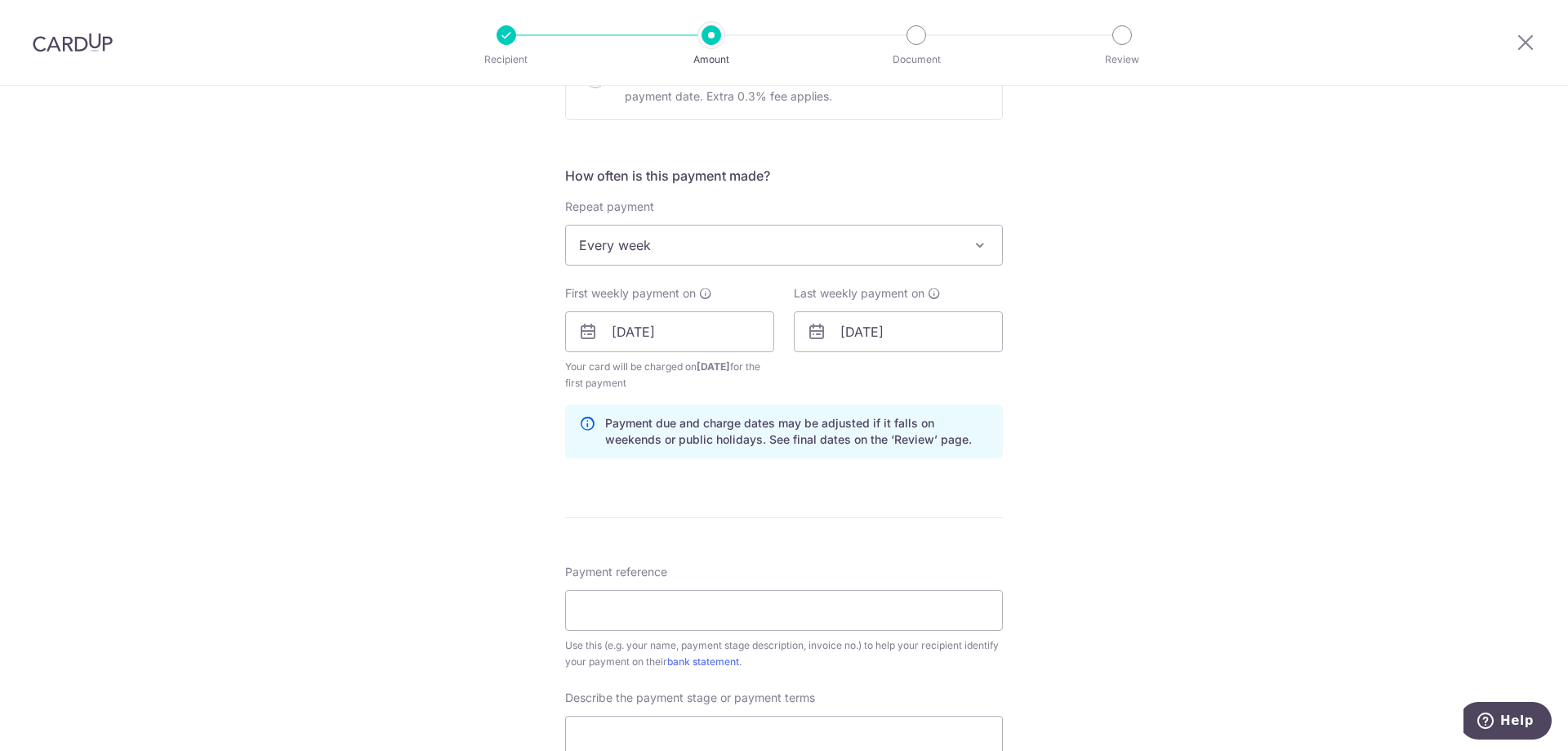
scroll to position [572, 0]
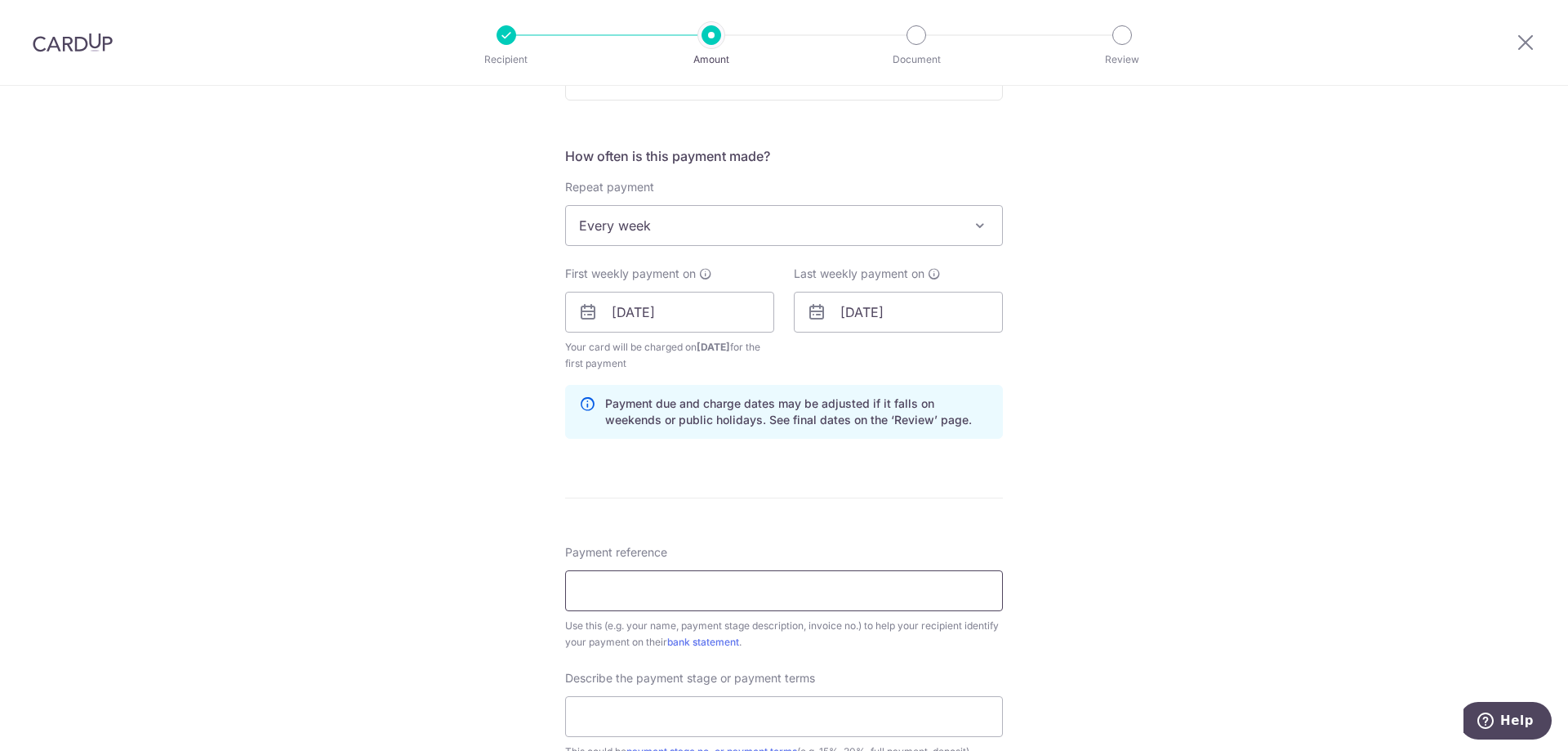
click at [796, 588] on input "Payment reference" at bounding box center [784, 590] width 437 height 41
type input "Terence & Lydia"
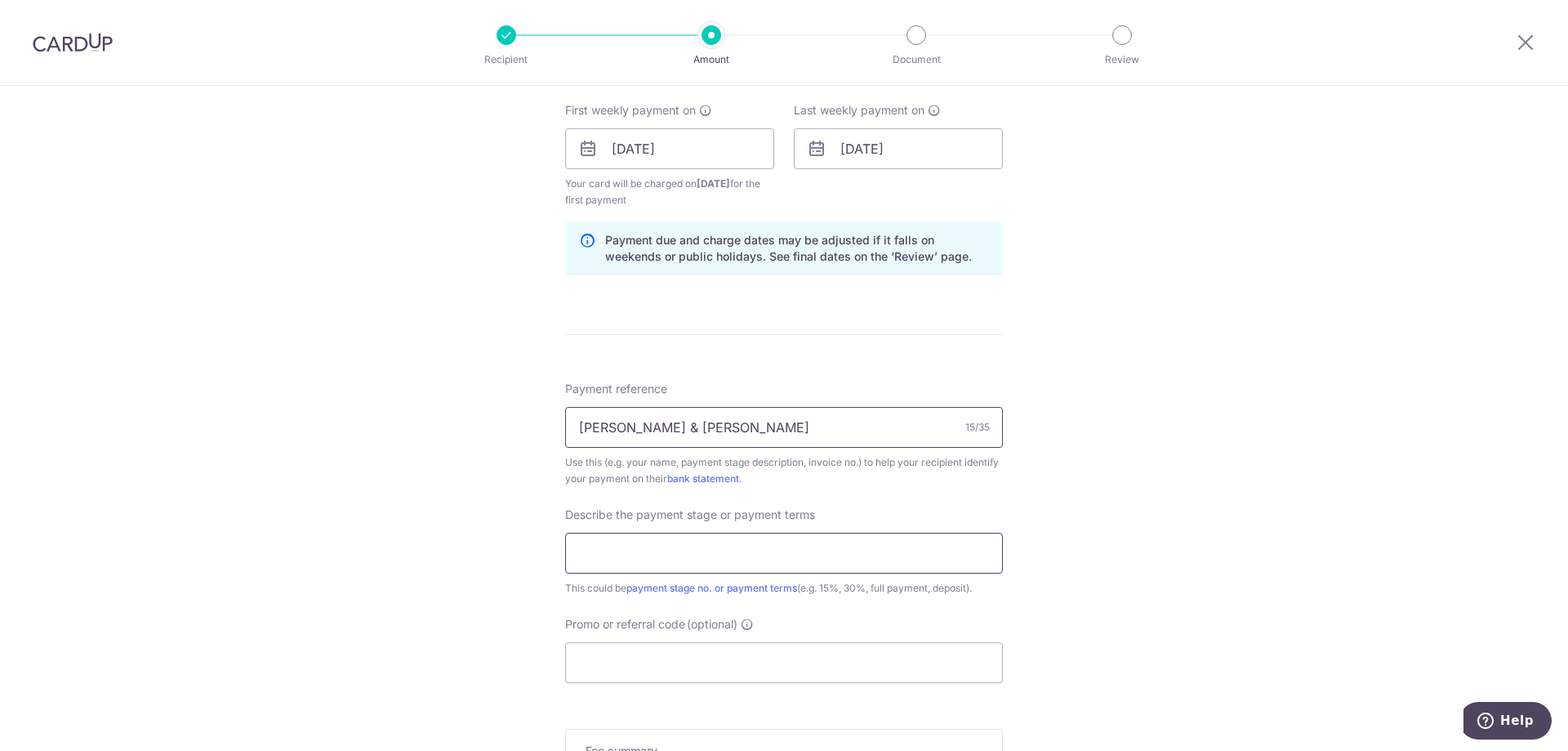
scroll to position [817, 0]
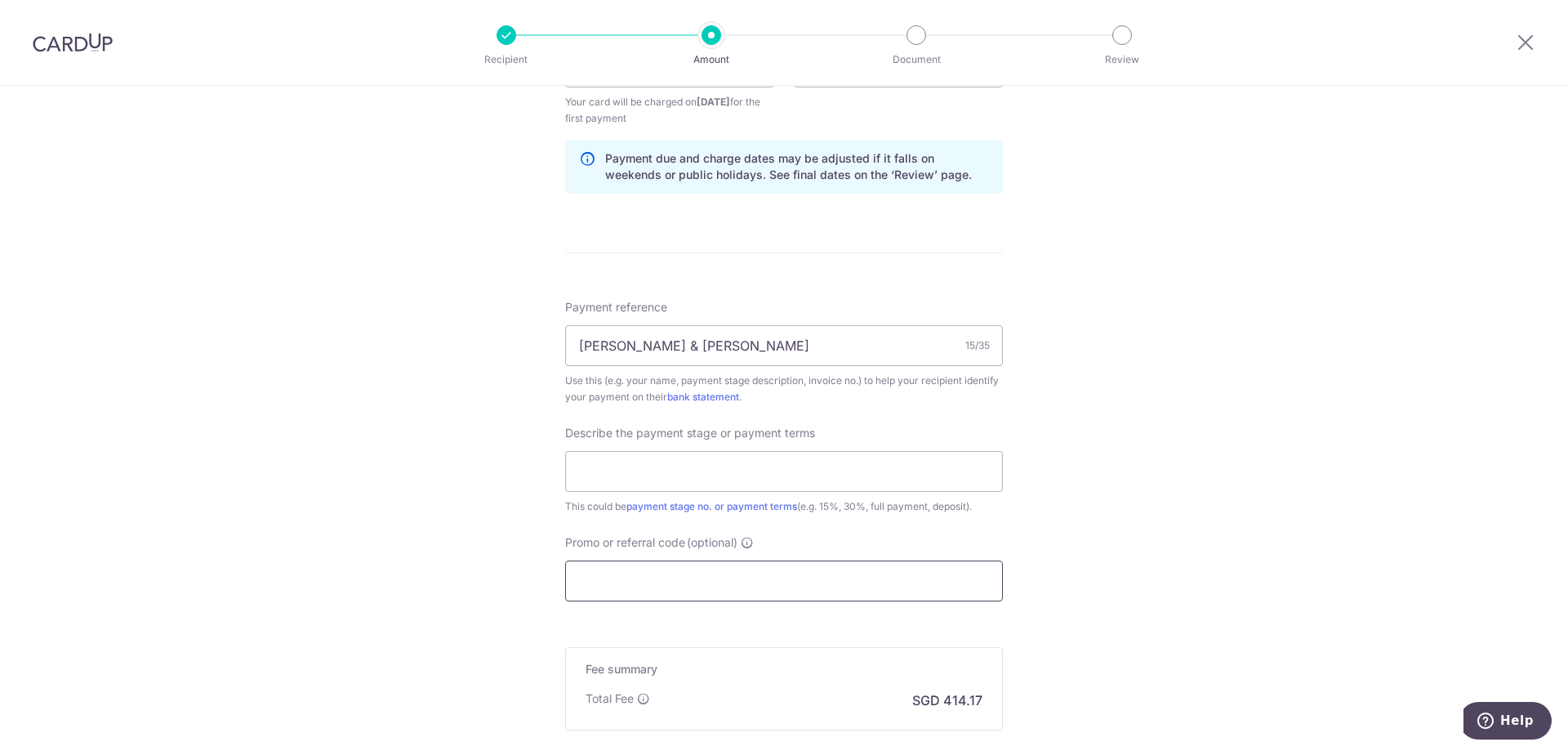
click at [682, 570] on input "Promo or referral code (optional)" at bounding box center [784, 581] width 437 height 41
type input "2"
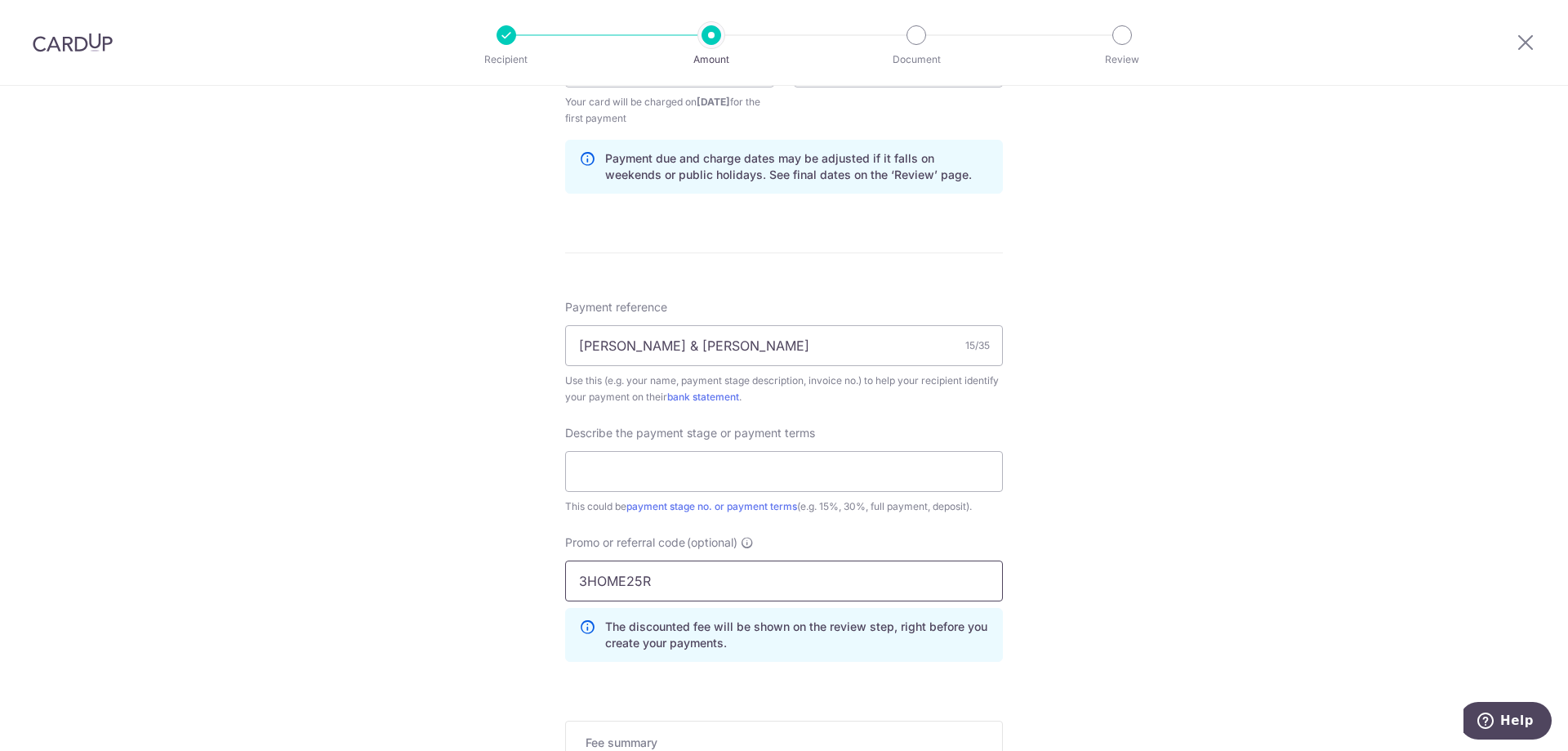
drag, startPoint x: 654, startPoint y: 584, endPoint x: 545, endPoint y: 573, distance: 109.6
click at [545, 573] on div "Tell us more about your payment Enter payment amount SGD 15,929.47 15929.47 Rec…" at bounding box center [784, 141] width 1568 height 1744
type input "3HOME25R"
click at [1063, 500] on div "Tell us more about your payment Enter payment amount SGD 15,929.47 15929.47 Rec…" at bounding box center [784, 141] width 1568 height 1744
click at [925, 470] on input "text" at bounding box center [784, 471] width 437 height 41
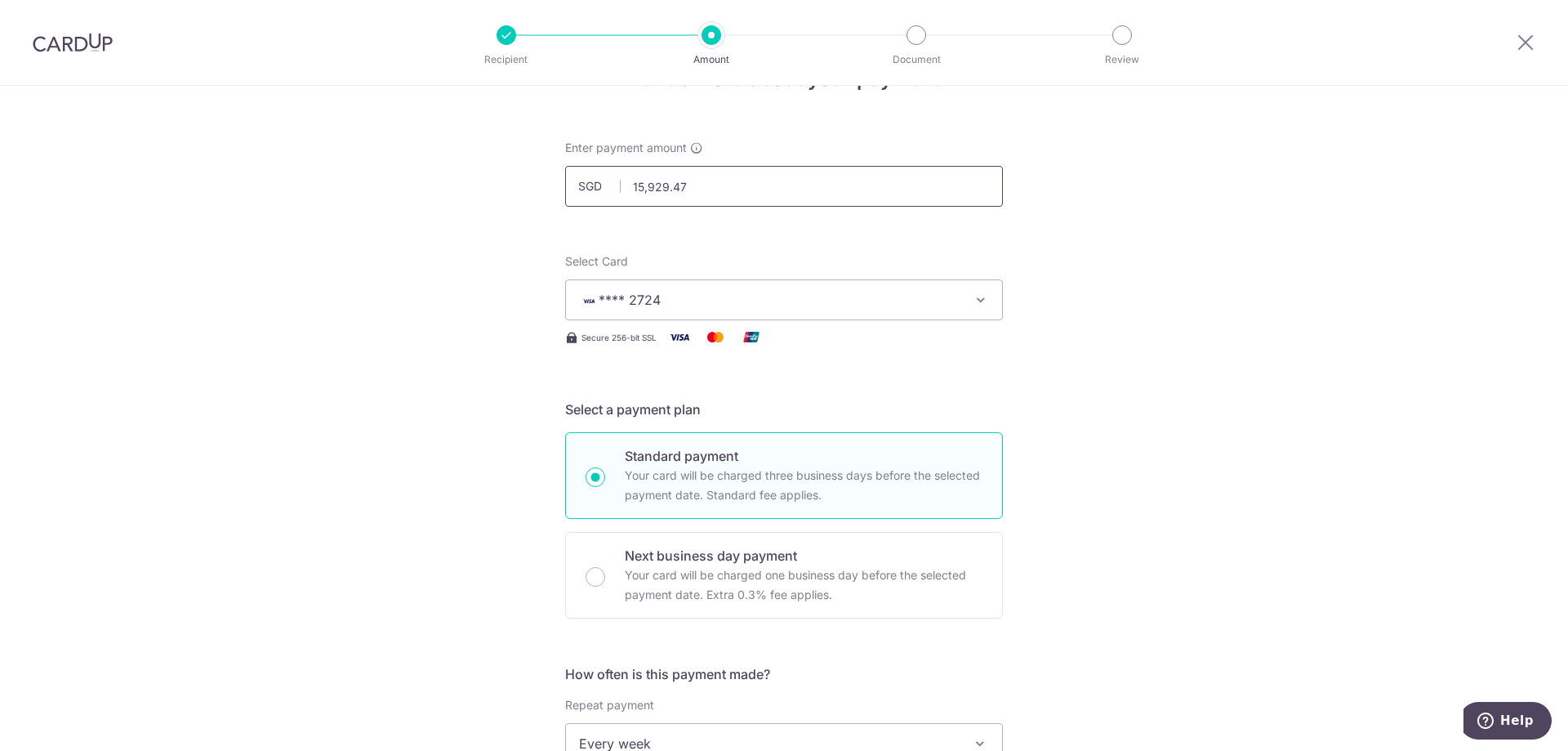
scroll to position [0, 0]
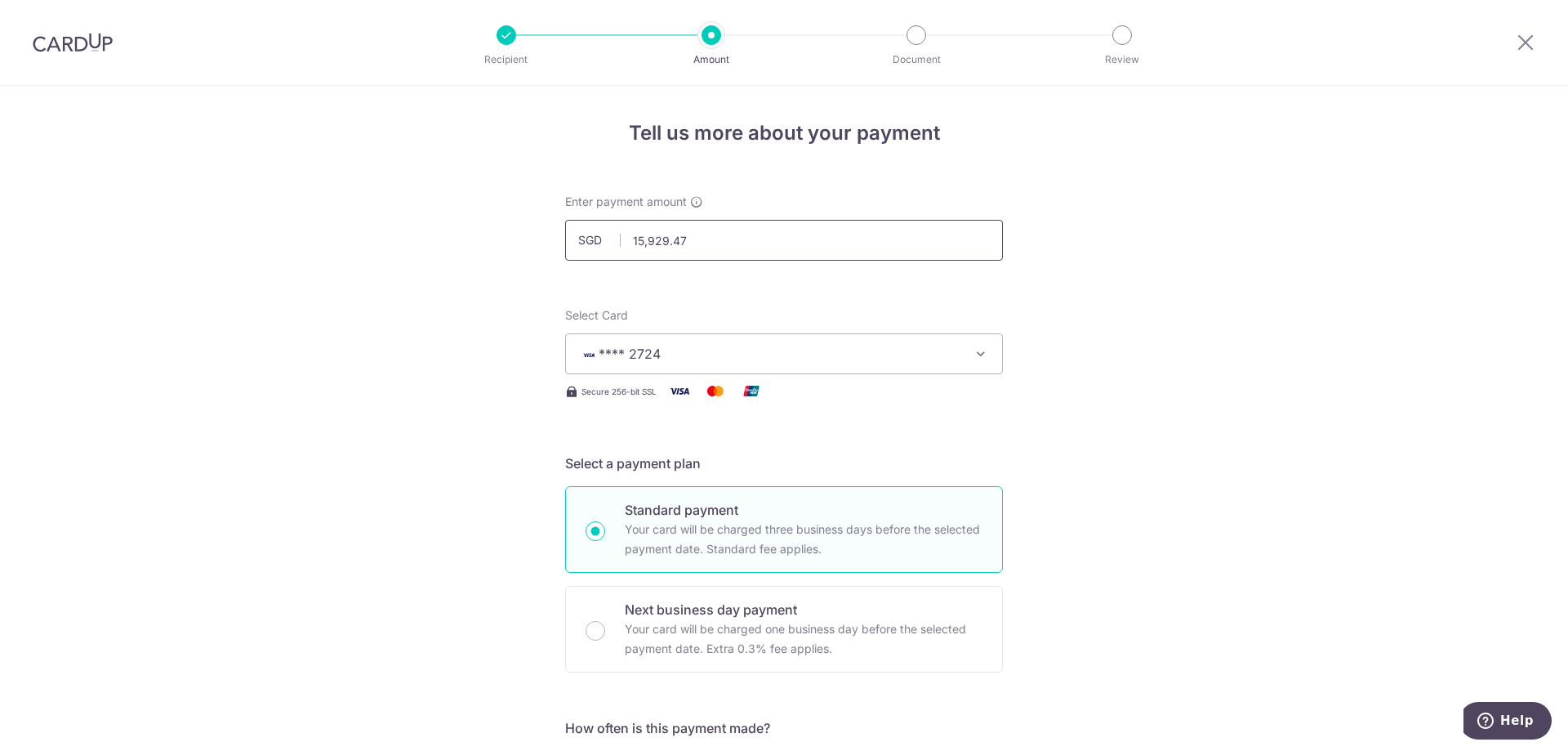
type input "30+25% in 3 recurring payments"
drag, startPoint x: 681, startPoint y: 240, endPoint x: 652, endPoint y: 242, distance: 29.1
click at [652, 242] on input "15,929.47" at bounding box center [784, 240] width 437 height 41
type input "15,930.00"
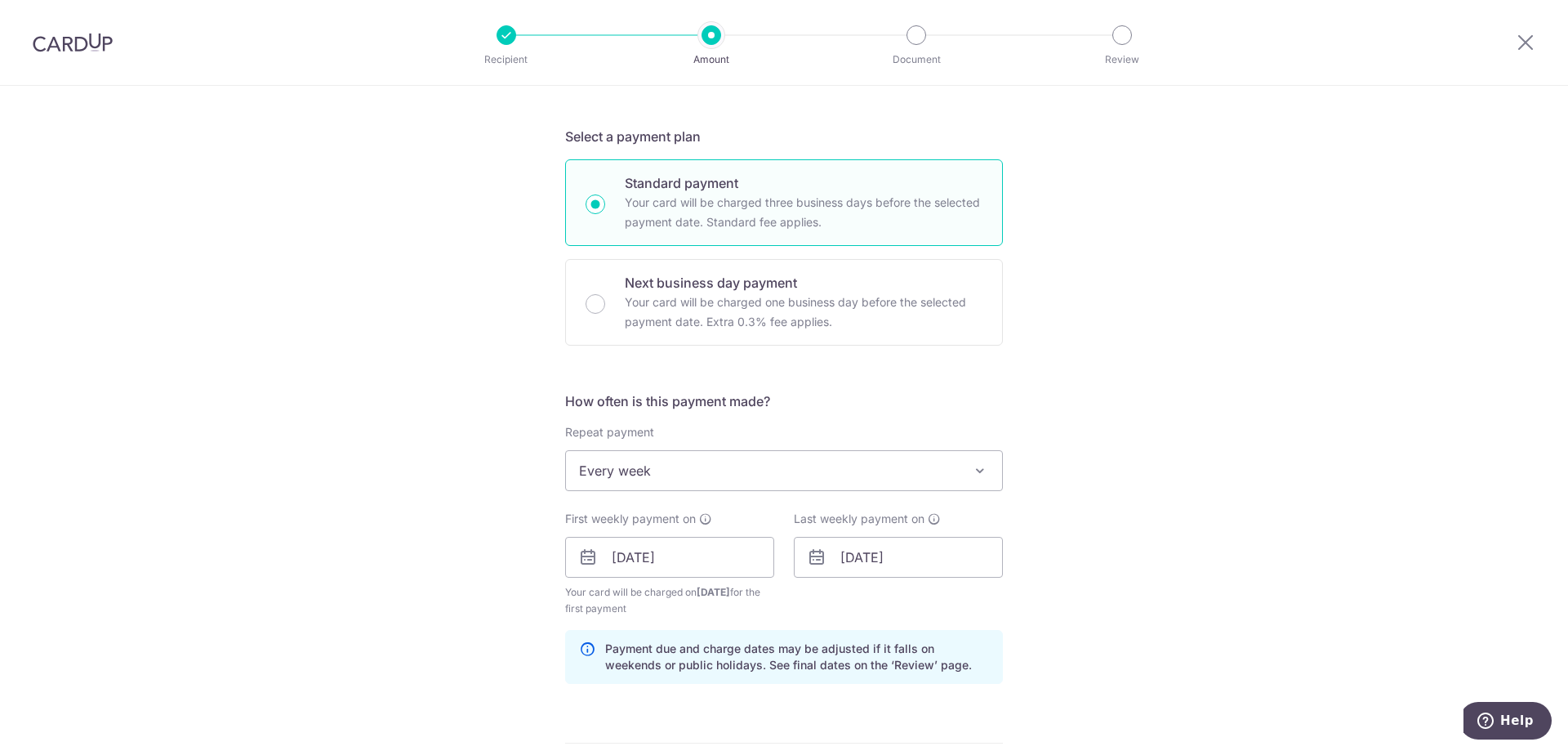
drag, startPoint x: 527, startPoint y: 334, endPoint x: 525, endPoint y: 346, distance: 12.2
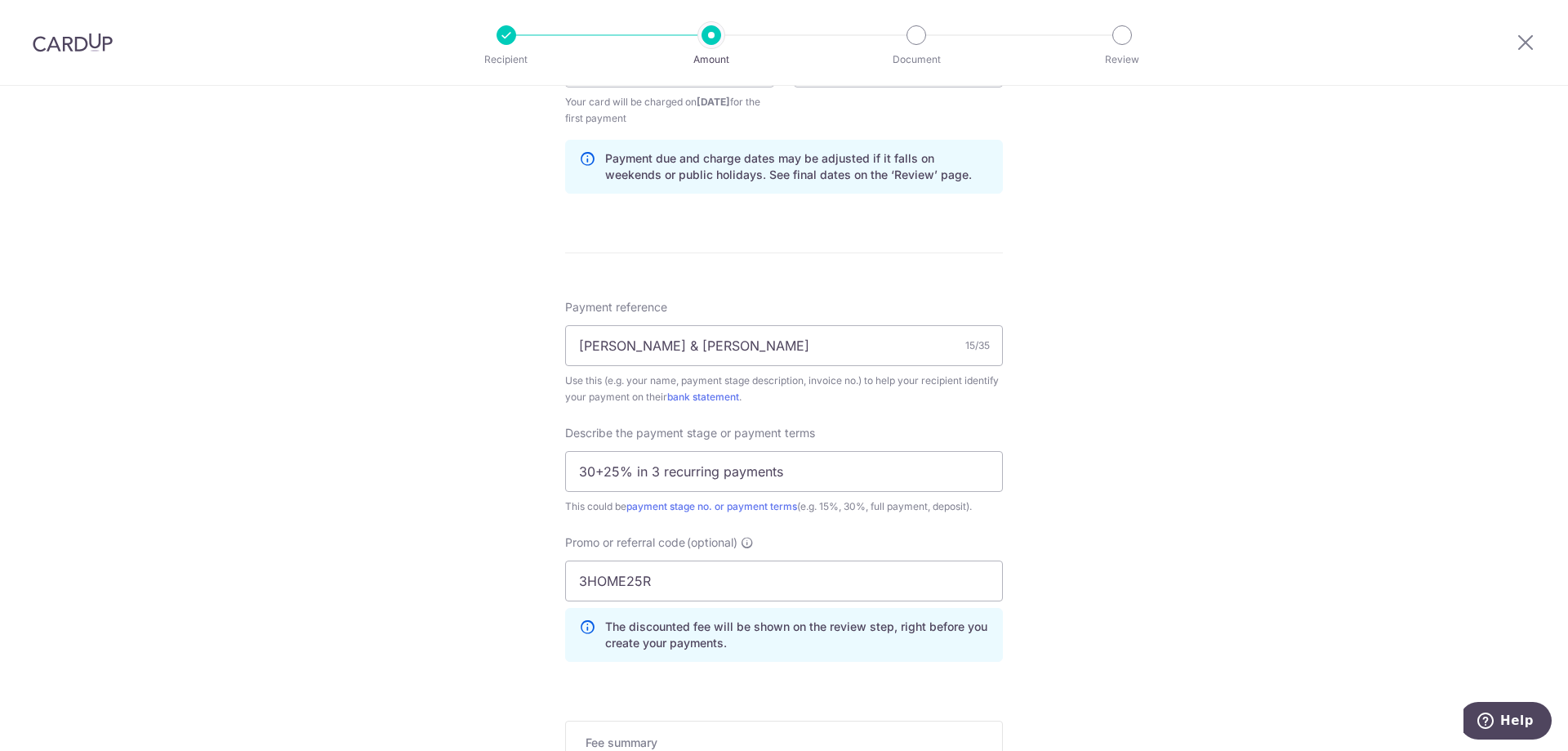
scroll to position [1079, 0]
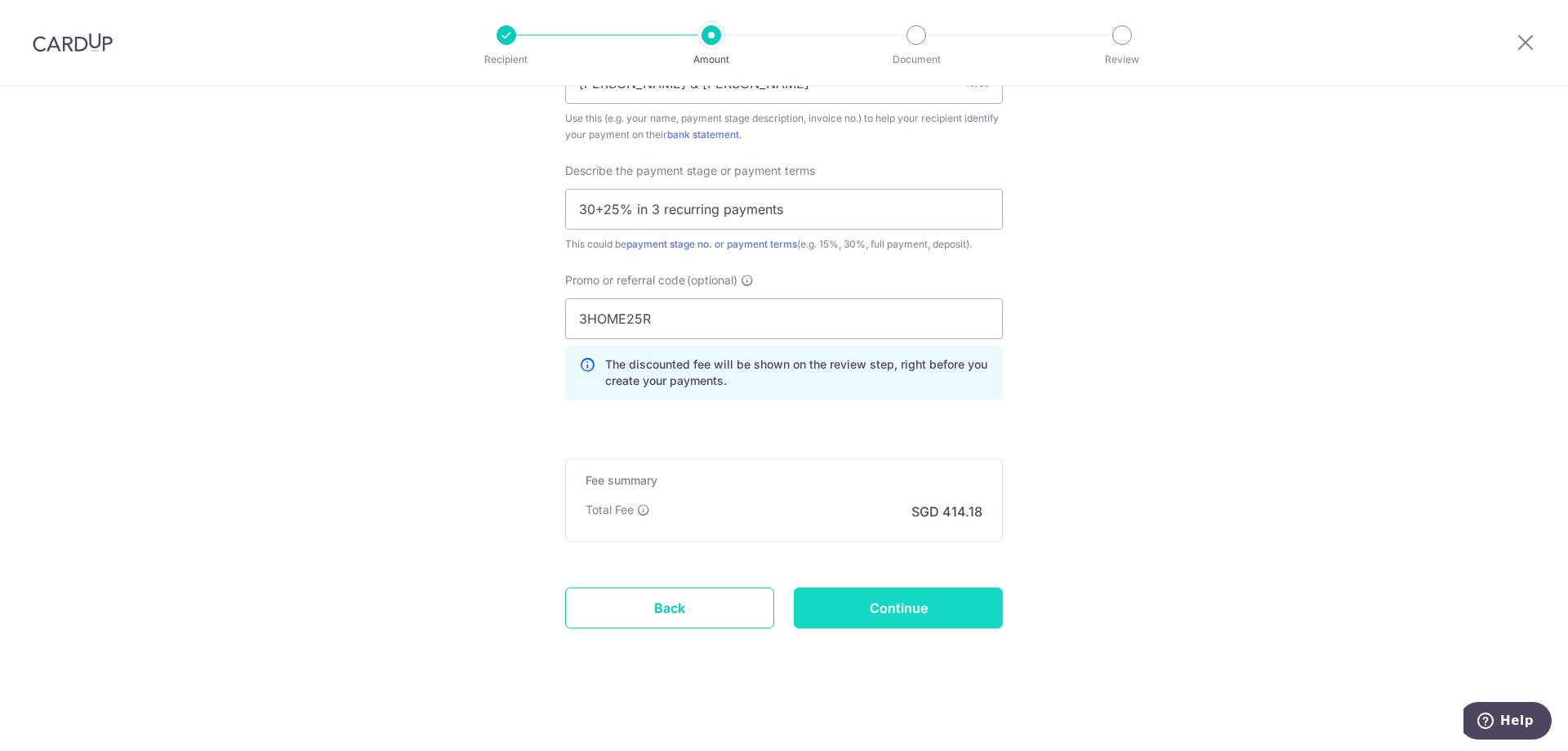
click at [950, 594] on input "Continue" at bounding box center [898, 608] width 209 height 41
type input "Create Schedule"
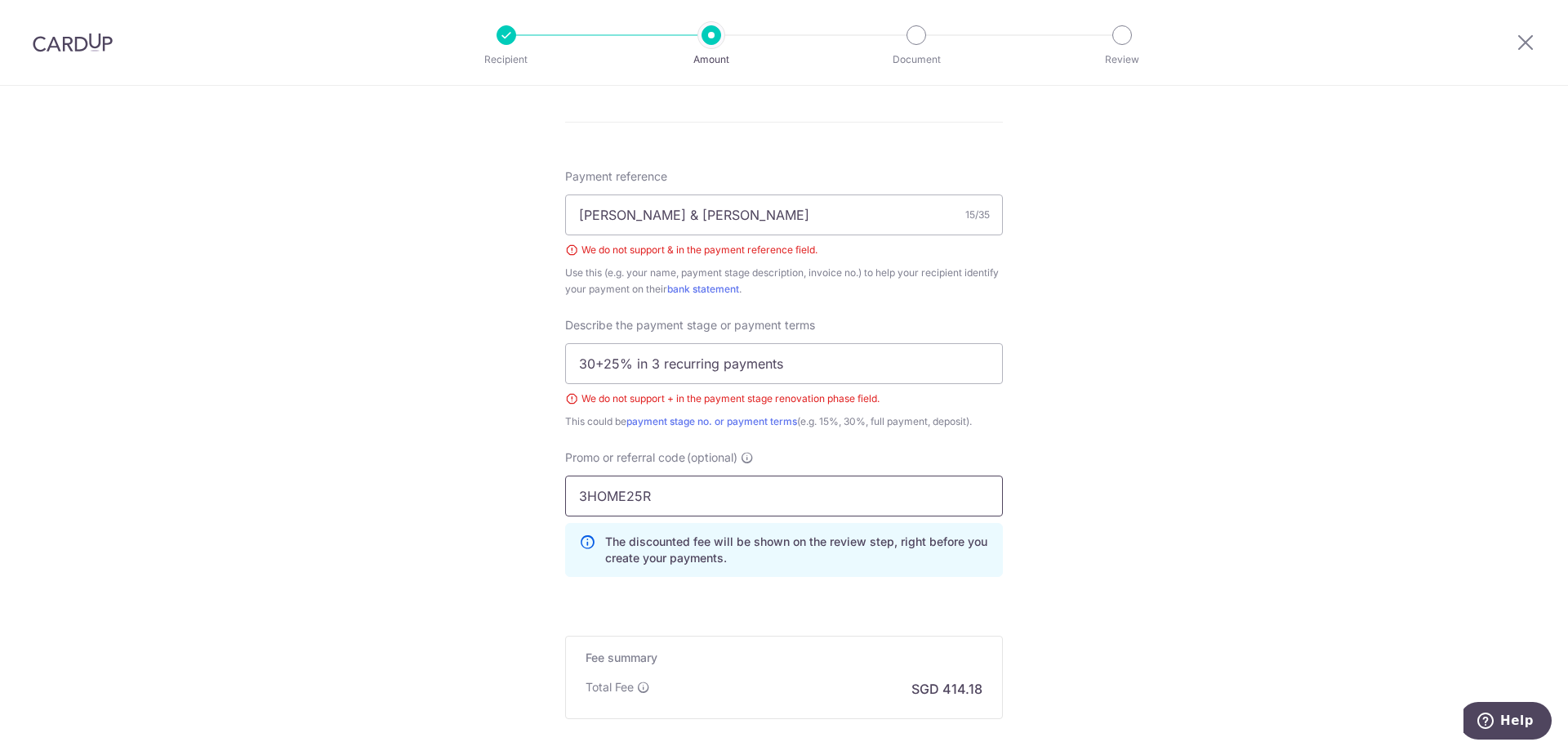
scroll to position [856, 0]
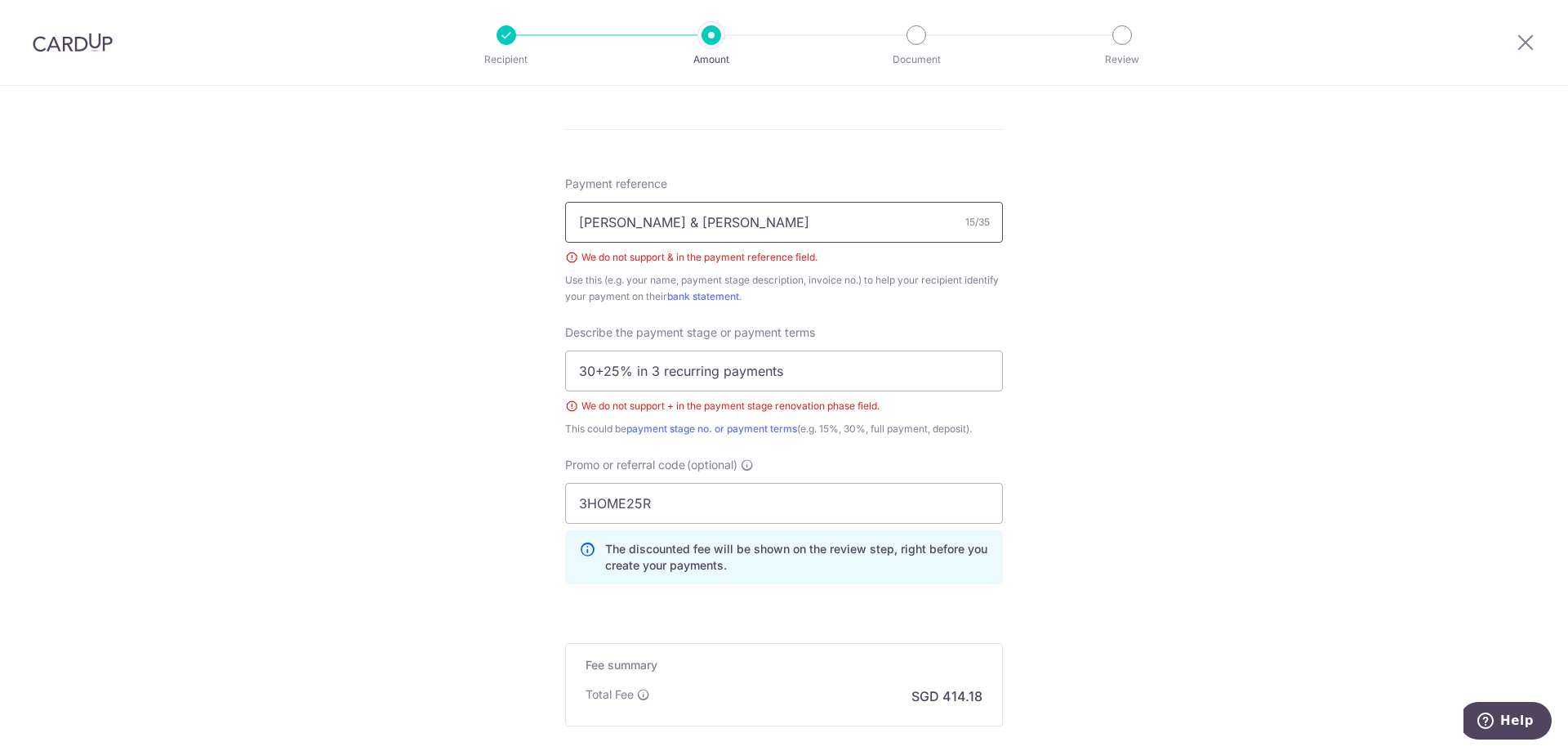
click at [634, 225] on input "[PERSON_NAME] & [PERSON_NAME]" at bounding box center [784, 222] width 437 height 41
type input "[PERSON_NAME] and [PERSON_NAME]"
click at [594, 375] on input "30+25% in 3 recurring payments" at bounding box center [784, 371] width 437 height 41
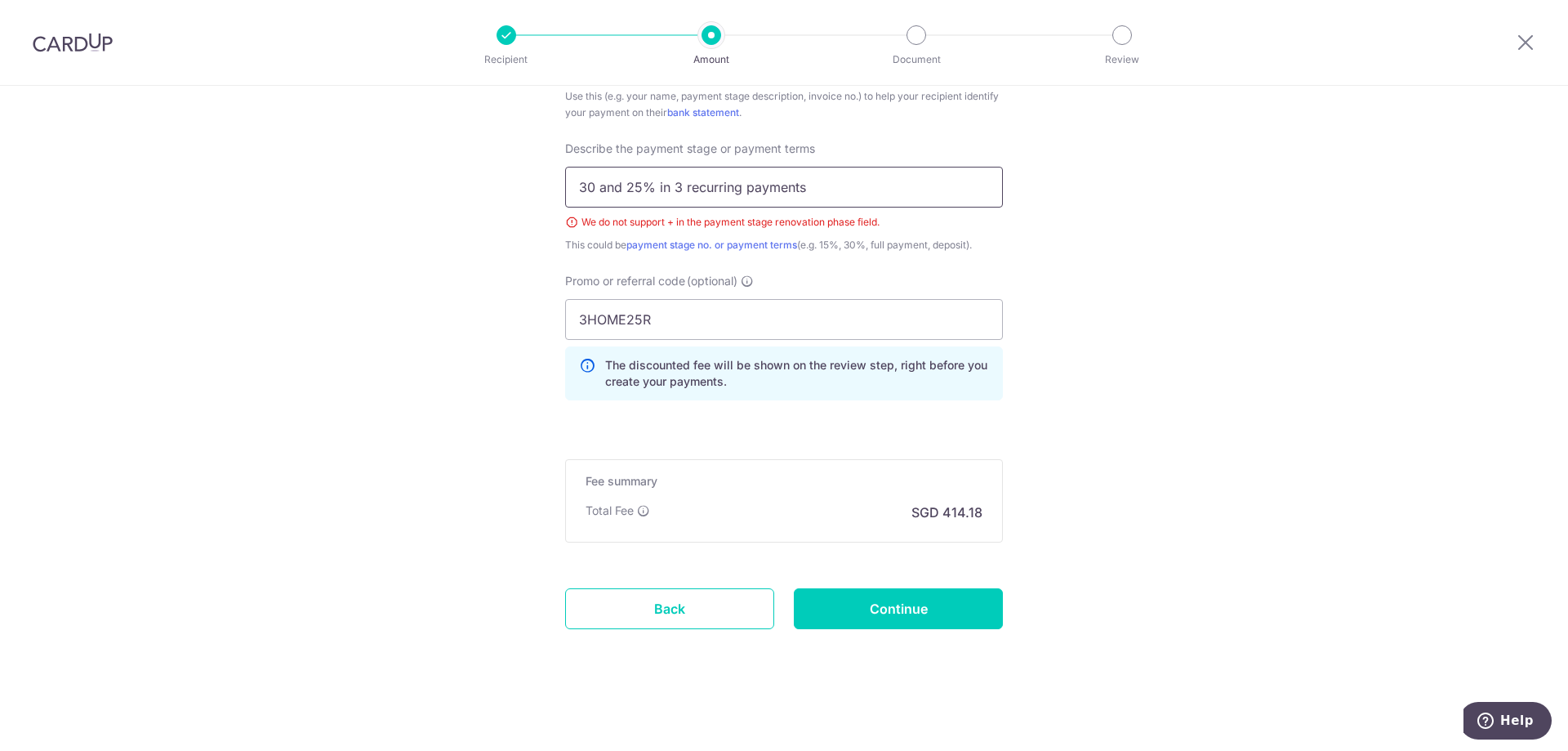
scroll to position [1041, 0]
type input "30 and 25% in 3 recurring payments"
click at [840, 599] on input "Continue" at bounding box center [898, 608] width 209 height 41
type input "Create Schedule"
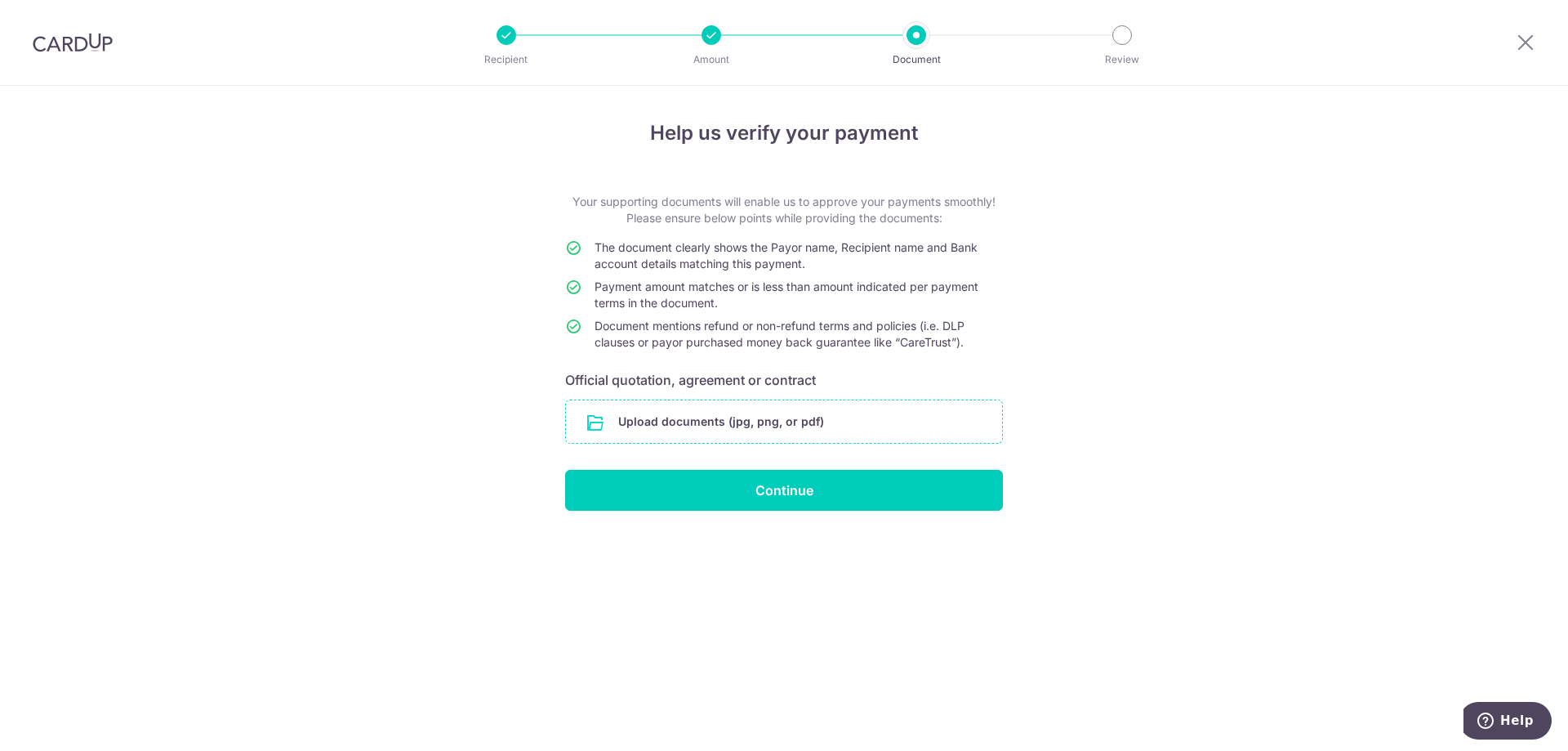
click at [669, 423] on input "file" at bounding box center [784, 422] width 437 height 43
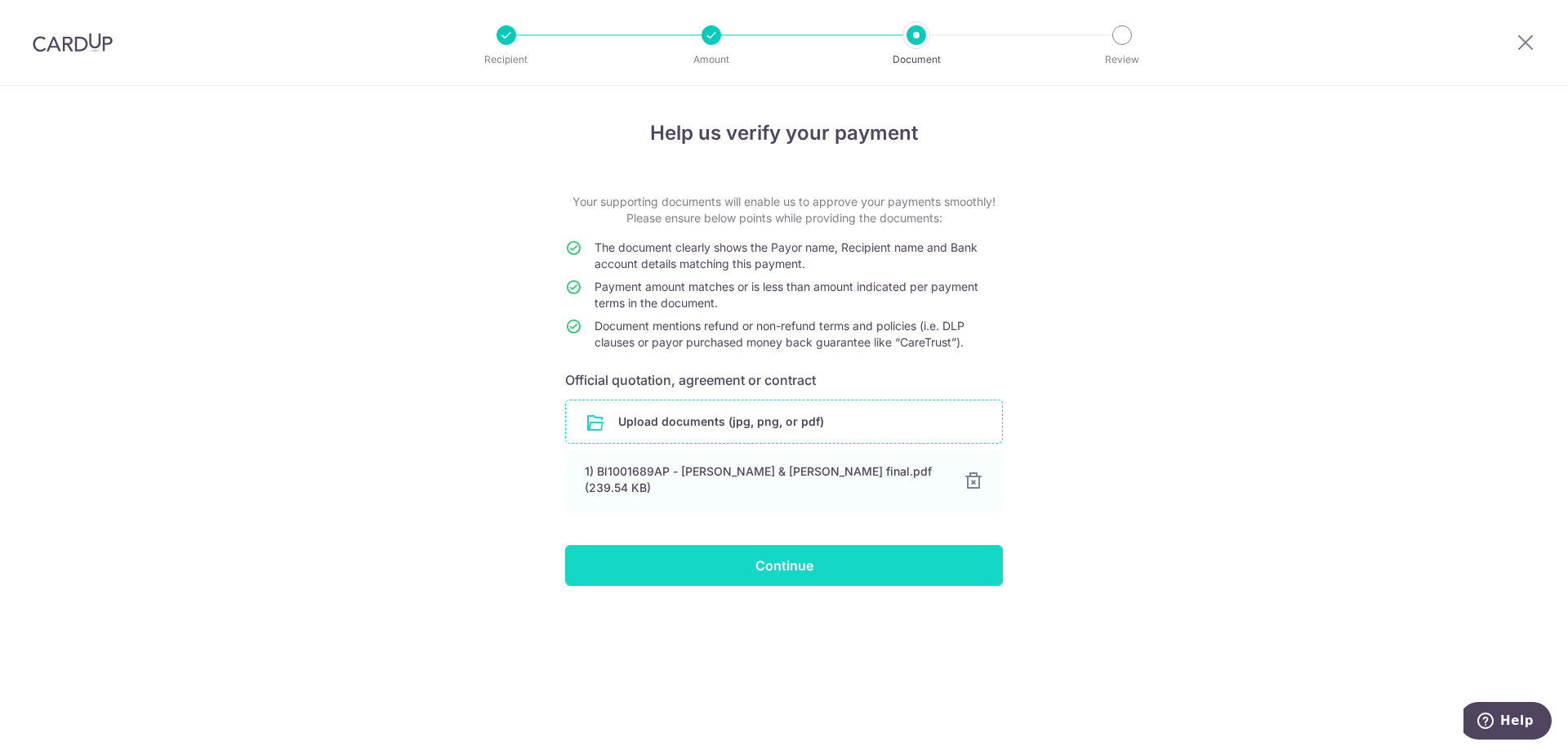
click at [772, 545] on input "Continue" at bounding box center [784, 565] width 437 height 41
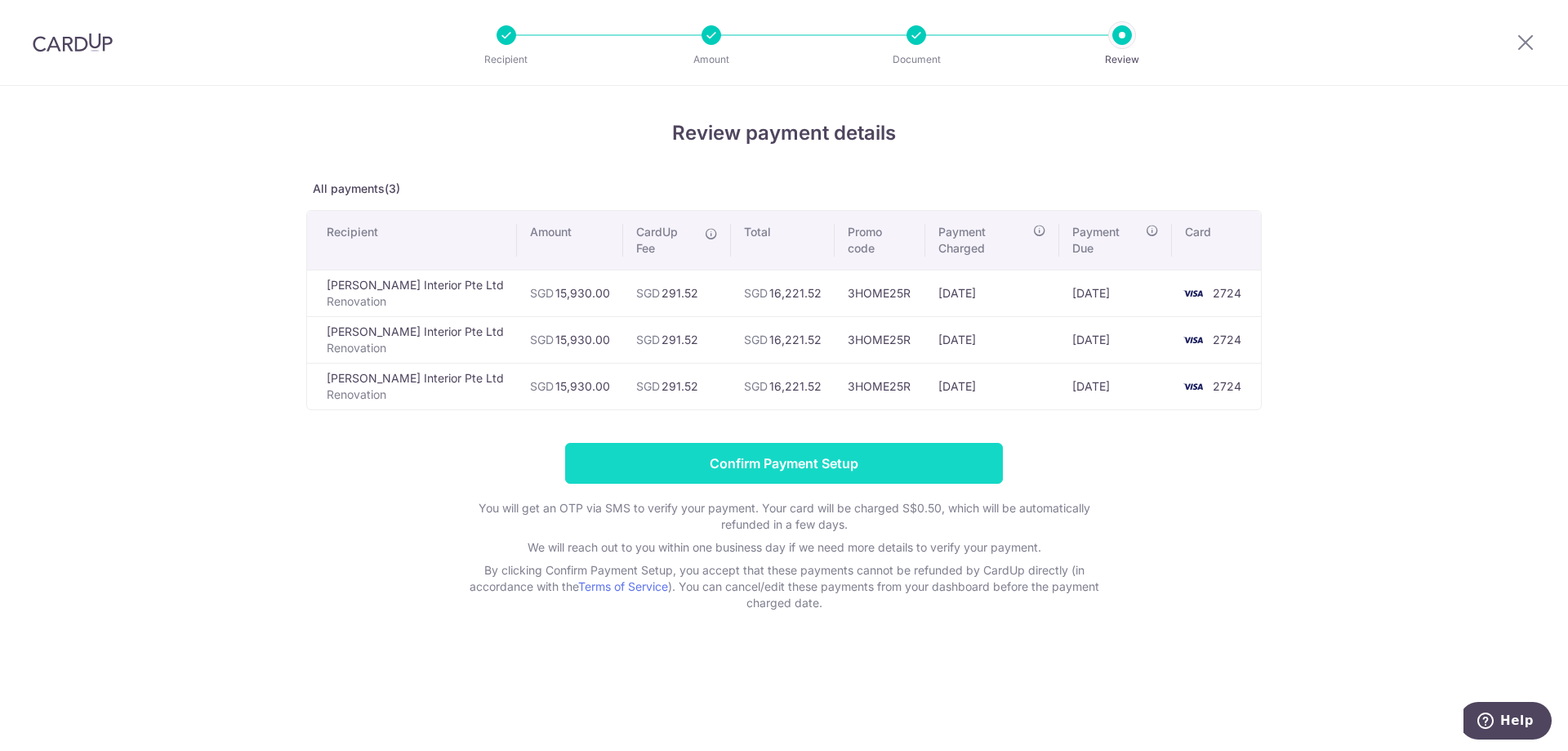
click at [638, 443] on input "Confirm Payment Setup" at bounding box center [784, 463] width 437 height 41
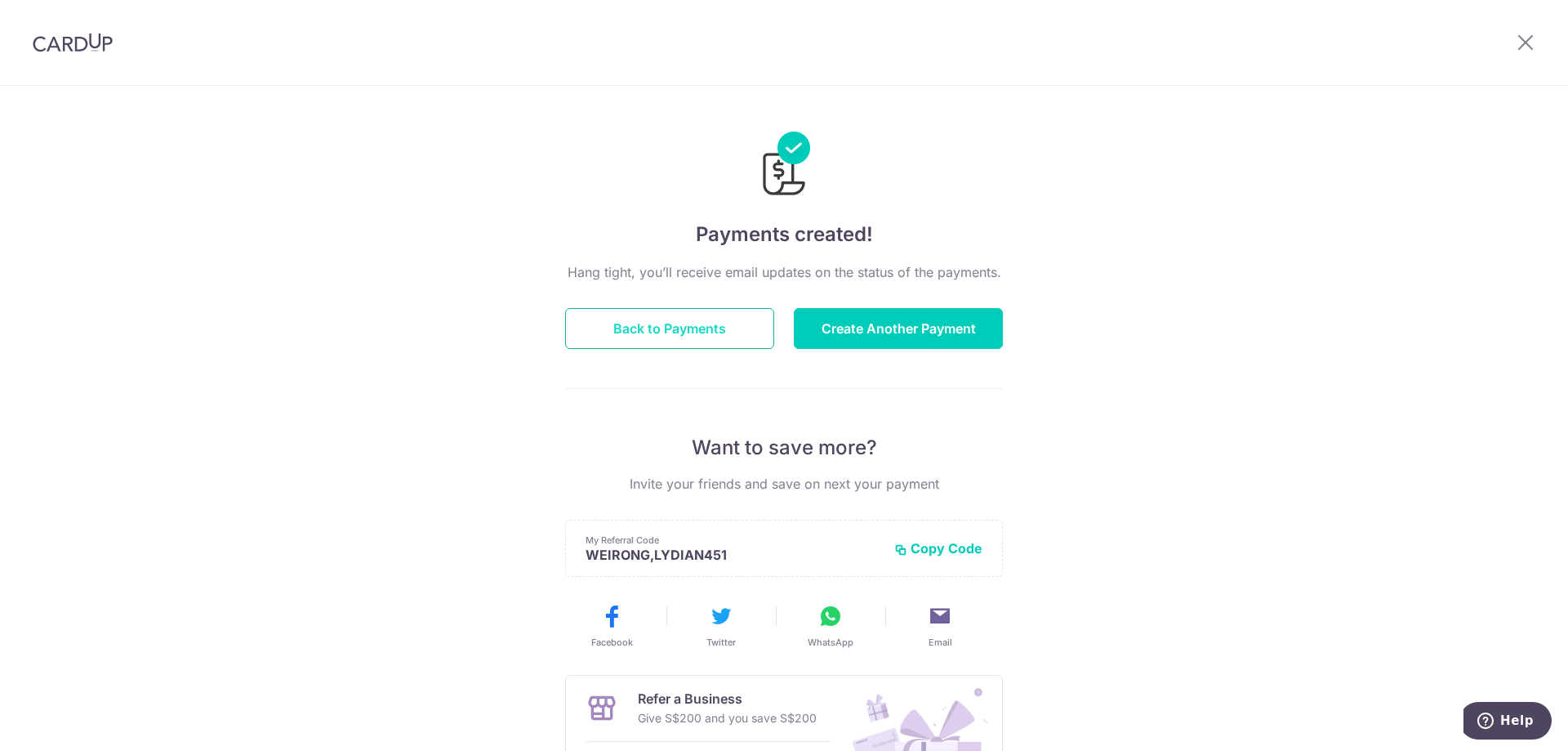
click at [705, 335] on button "Back to Payments" at bounding box center [670, 328] width 209 height 41
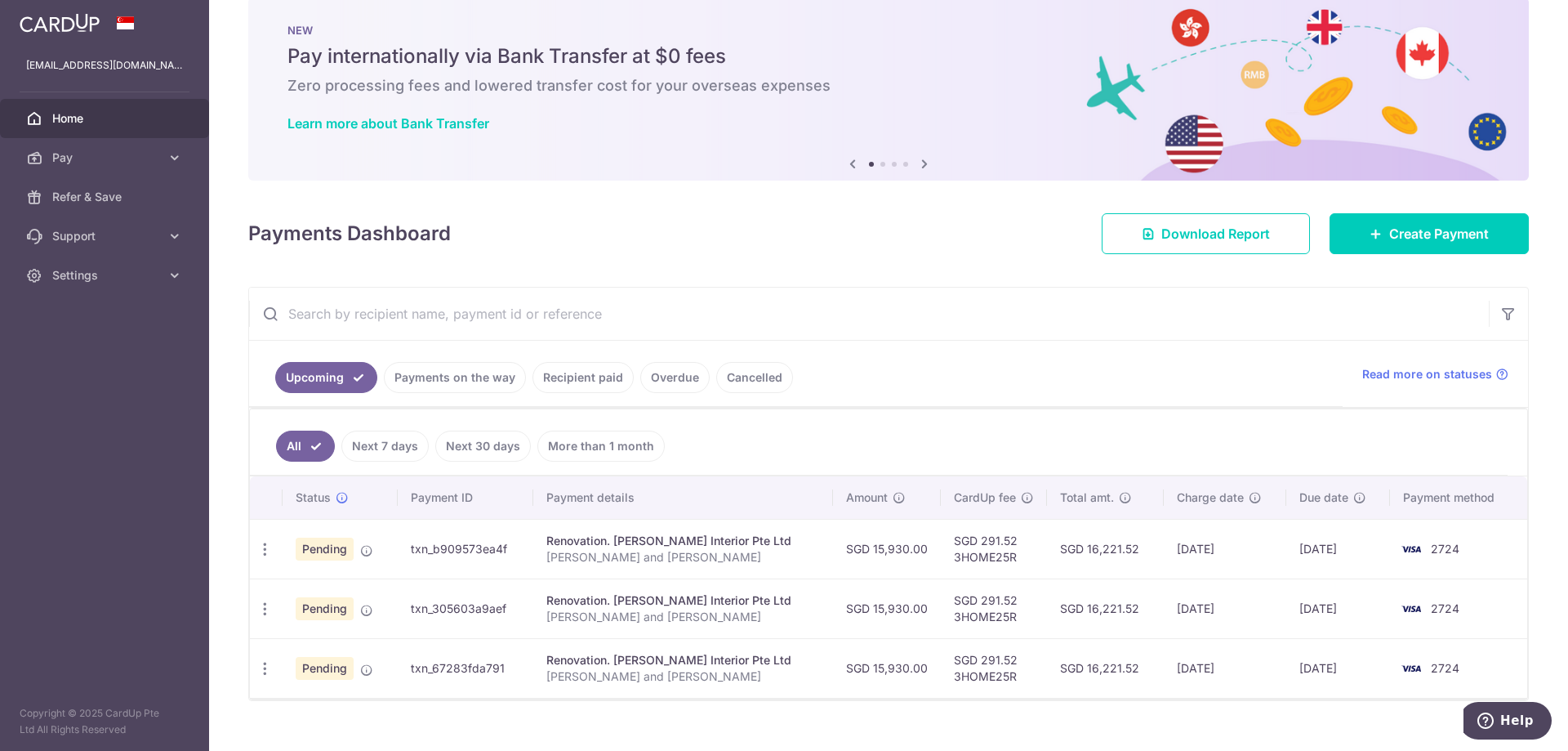
scroll to position [55, 0]
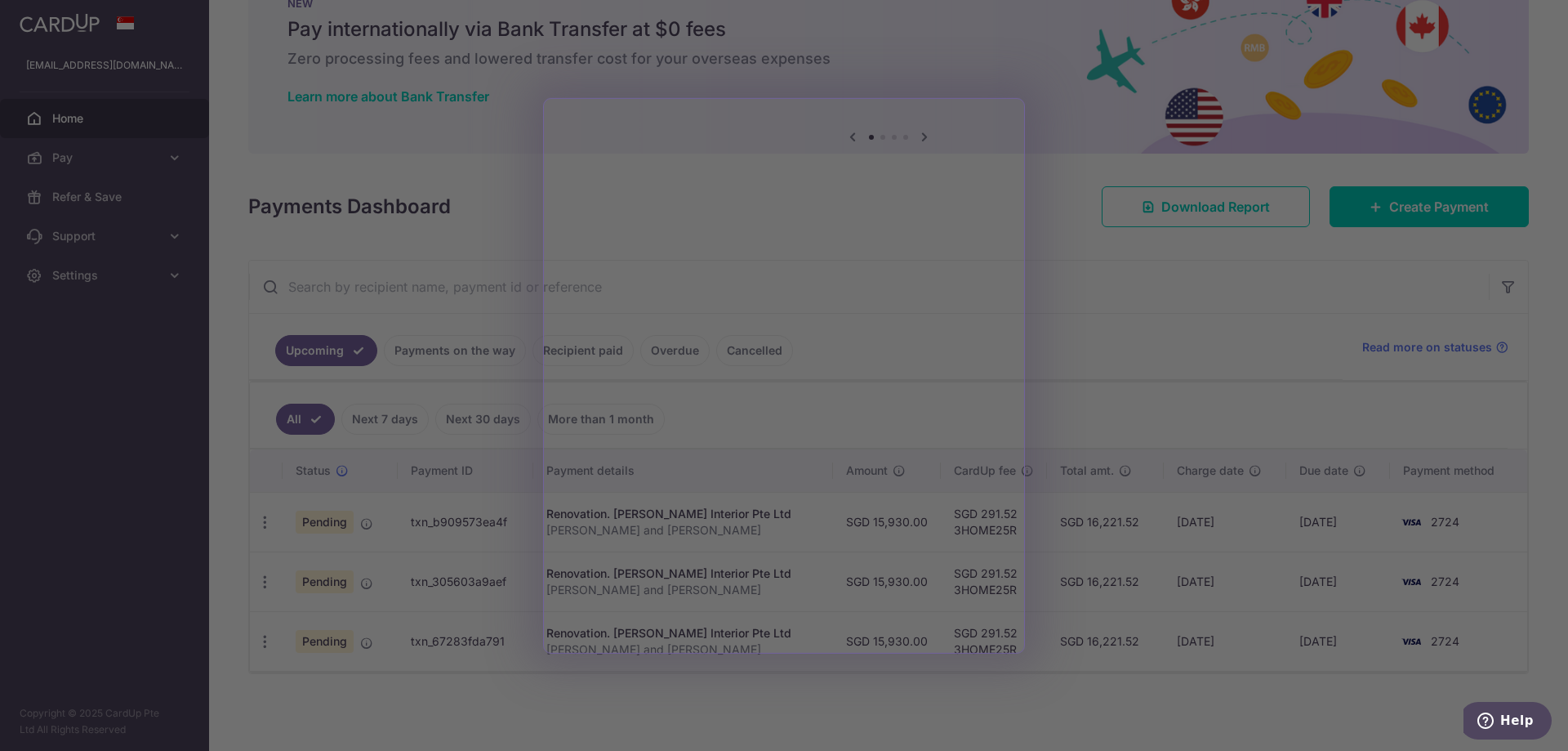
click at [935, 64] on div at bounding box center [792, 378] width 1583 height 758
